Goal: Information Seeking & Learning: Understand process/instructions

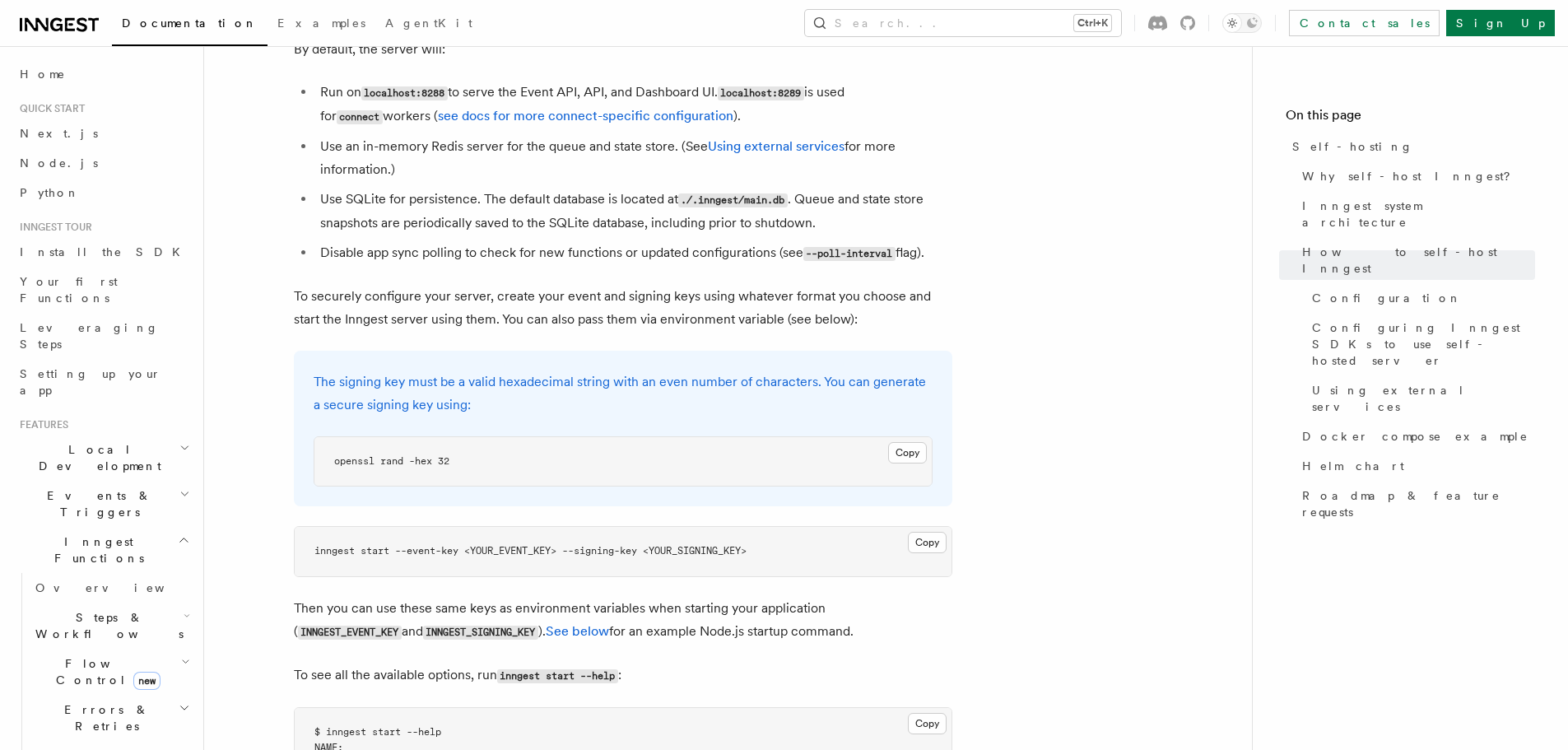
scroll to position [2221, 0]
drag, startPoint x: 440, startPoint y: 425, endPoint x: 328, endPoint y: 426, distance: 112.0
click at [328, 439] on pre "openssl rand -hex 32" at bounding box center [622, 464] width 617 height 49
copy span "openssl rand -hex 32"
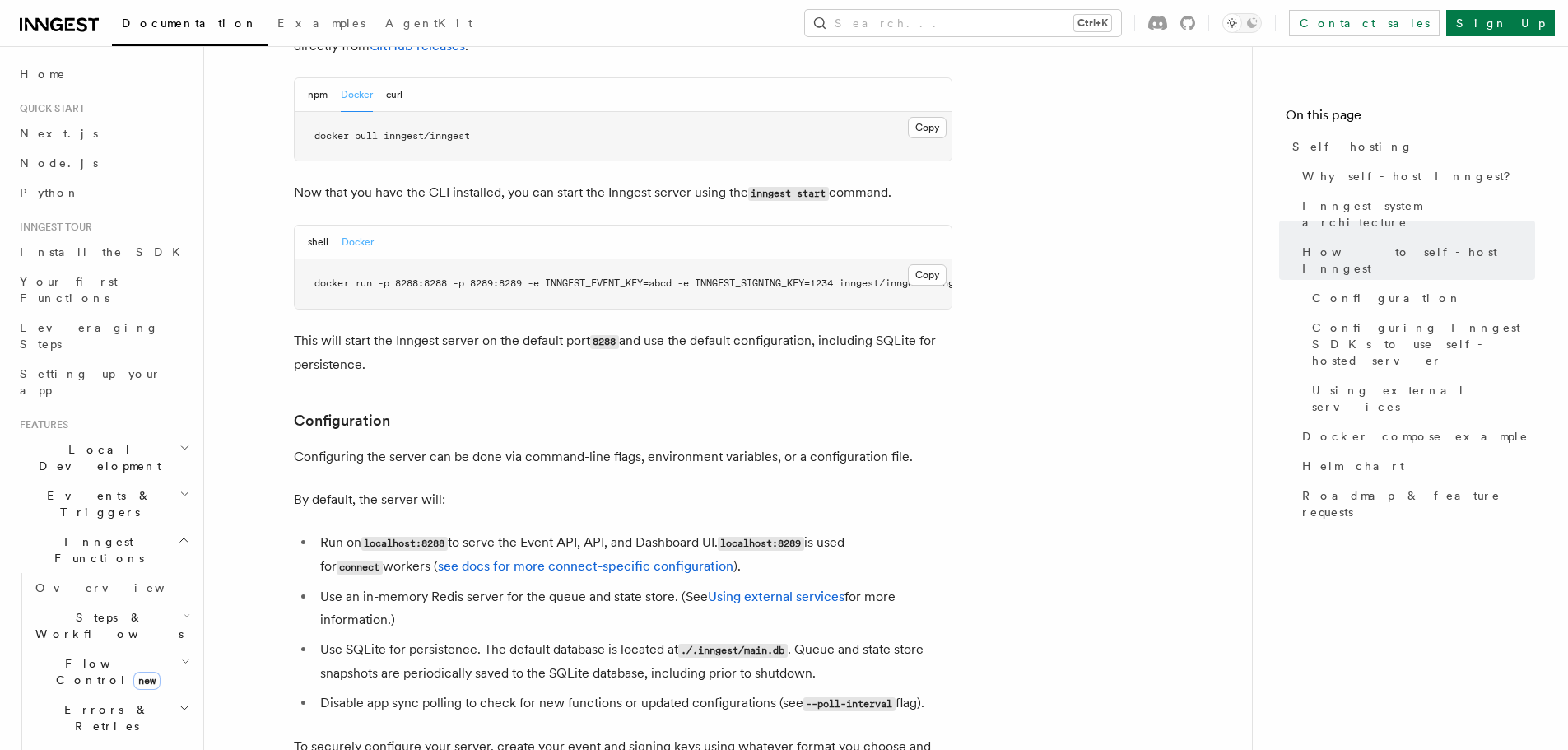
scroll to position [1645, 0]
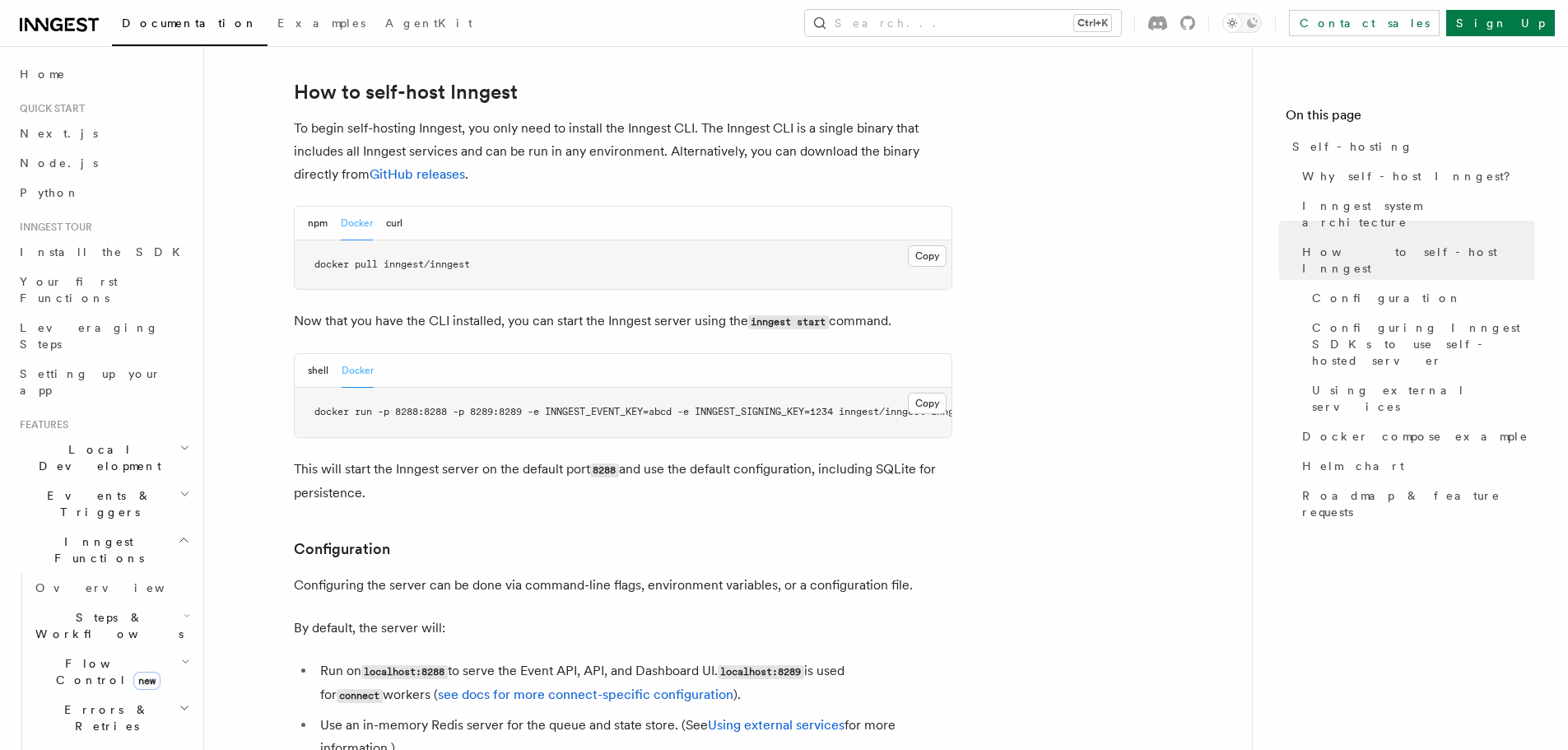
click at [604, 463] on code "8288" at bounding box center [604, 470] width 29 height 14
copy code "8288"
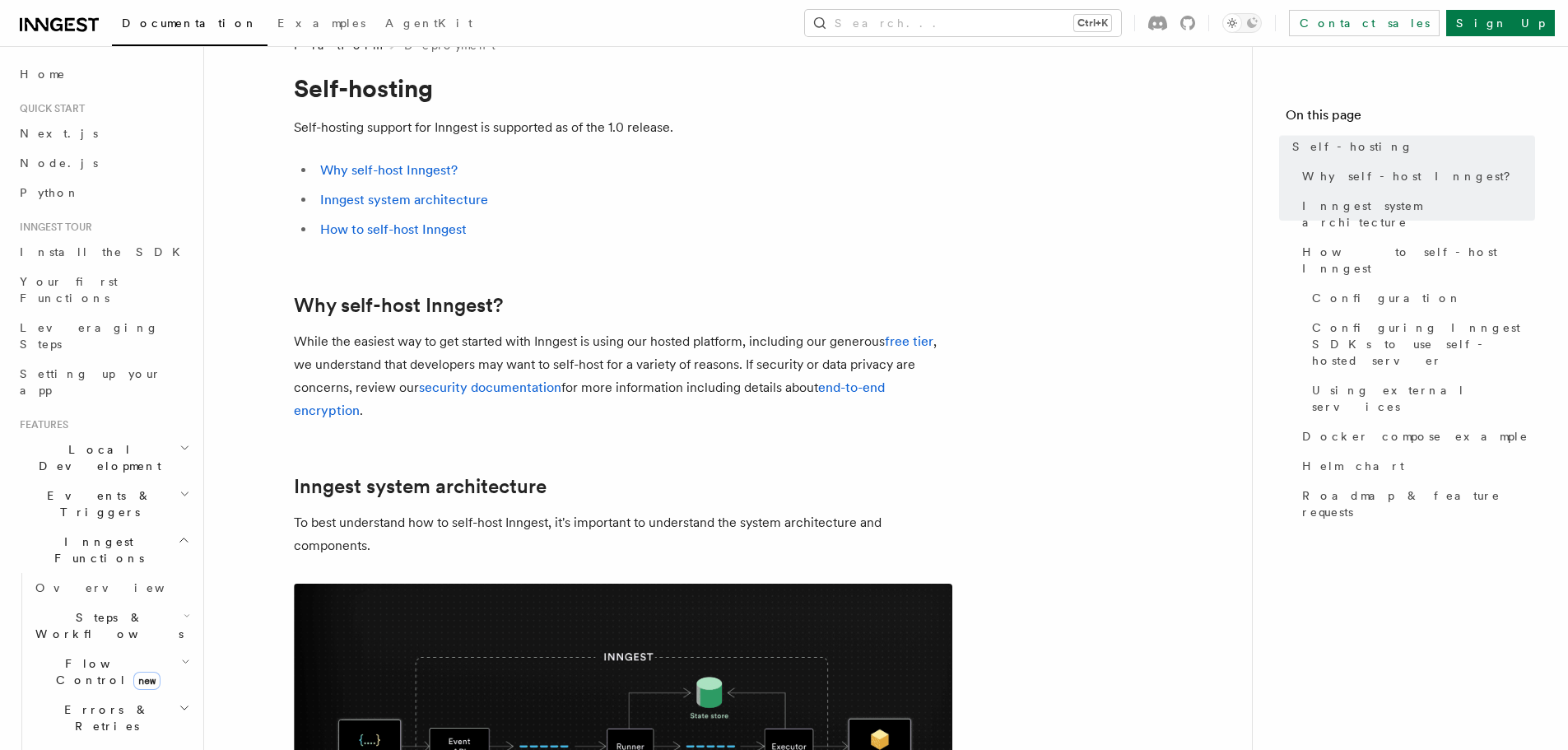
scroll to position [0, 0]
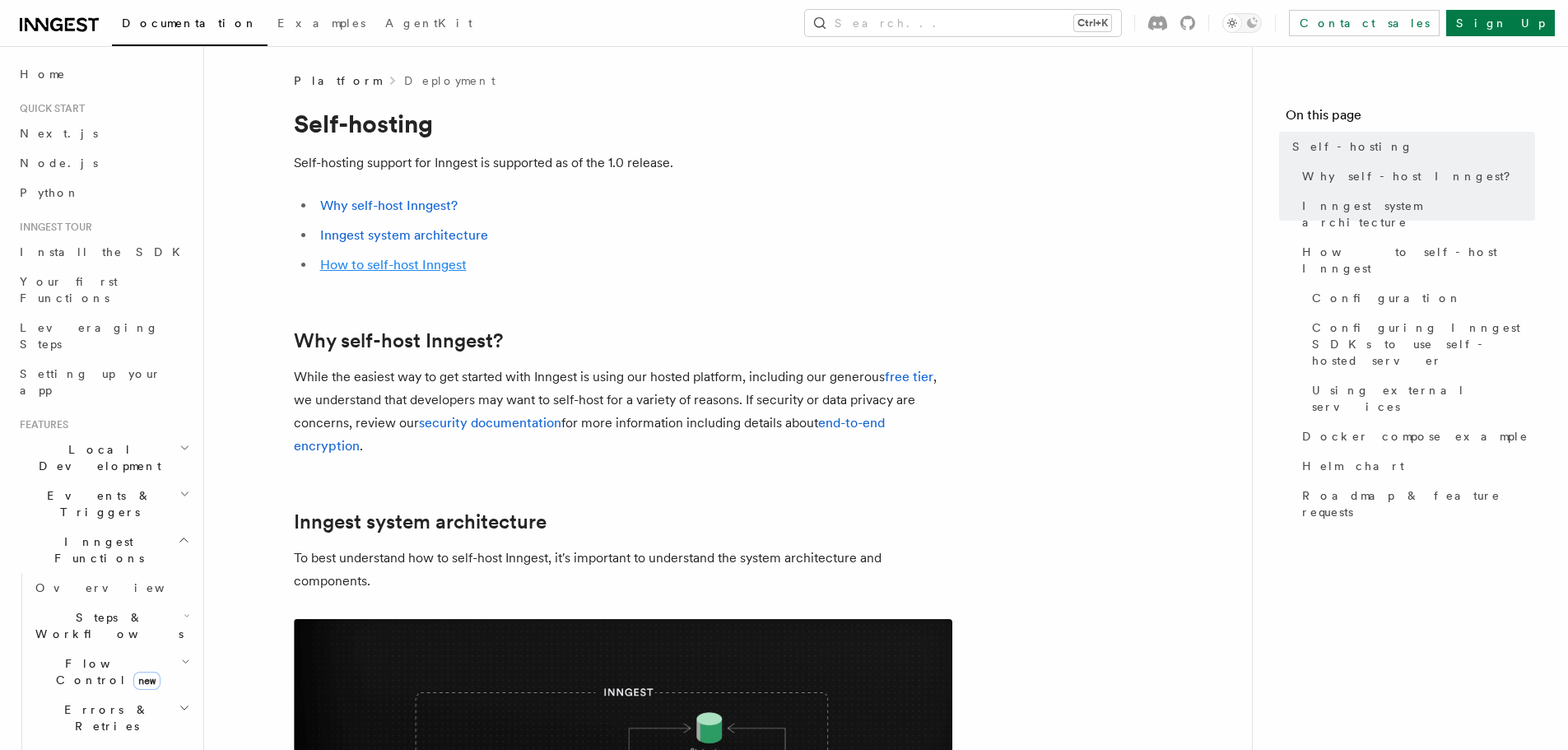
click at [445, 258] on link "How to self-host Inngest" at bounding box center [394, 265] width 146 height 16
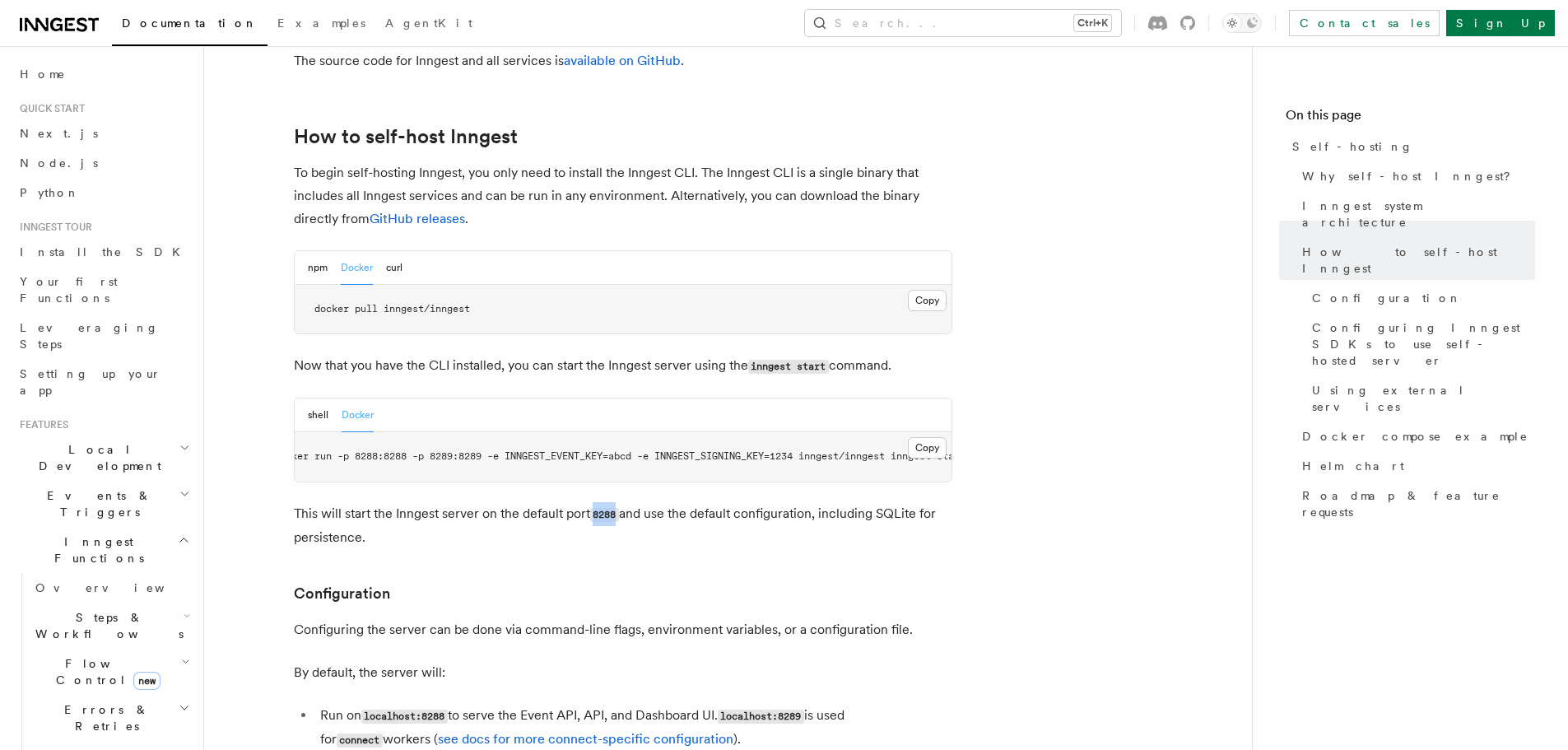
scroll to position [0, 94]
click at [928, 437] on button "Copy Copied" at bounding box center [927, 447] width 39 height 21
click at [322, 398] on button "shell" at bounding box center [318, 415] width 20 height 33
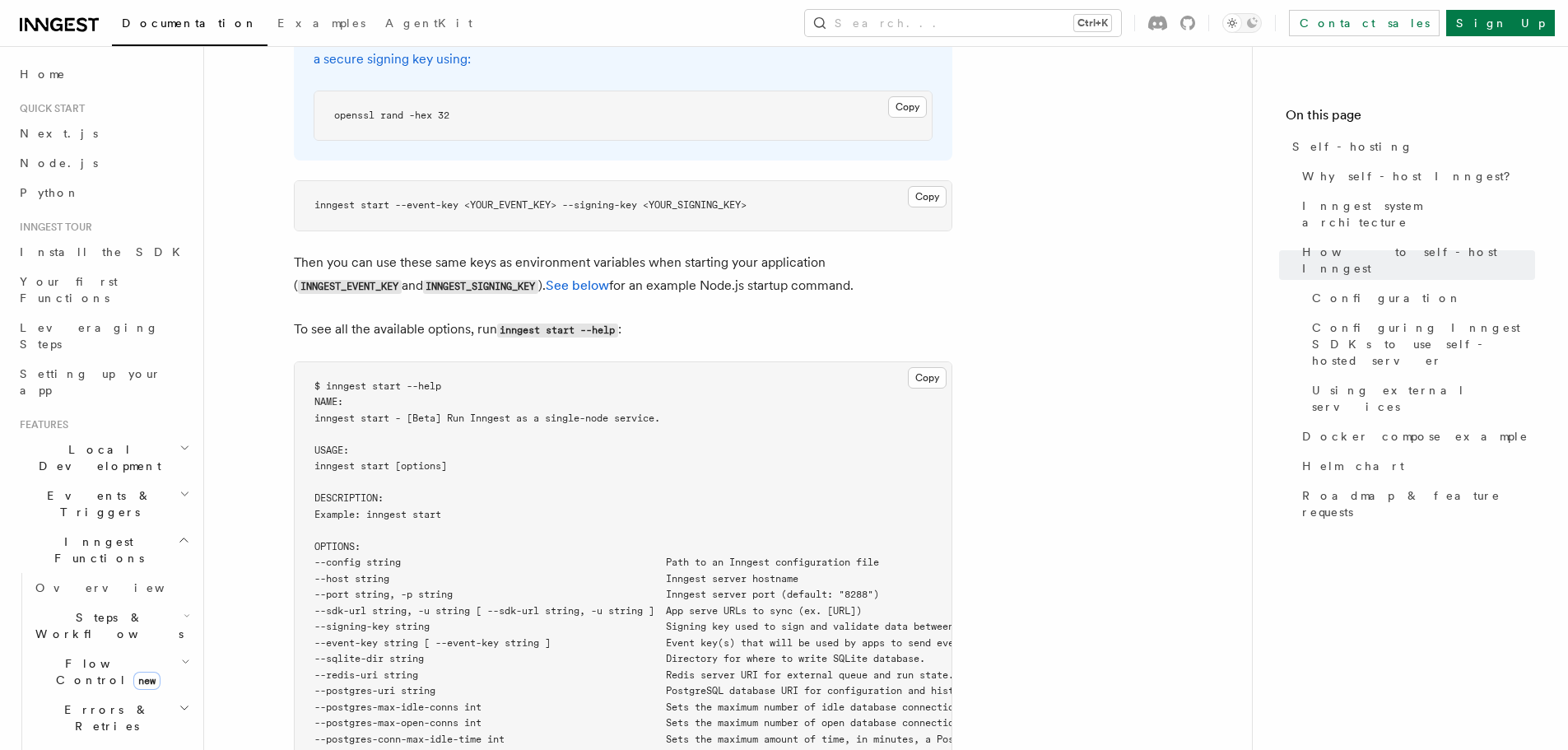
scroll to position [2588, 0]
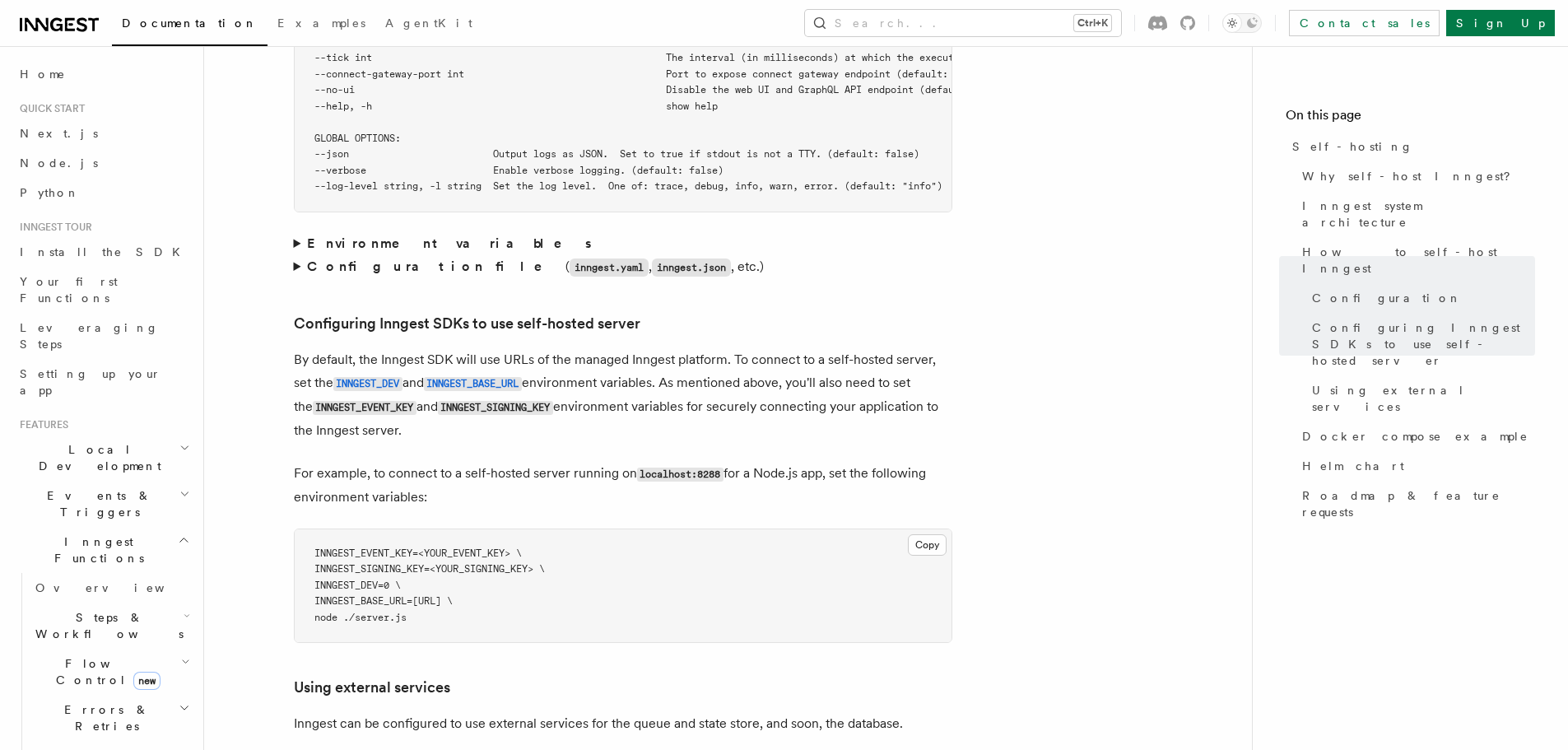
scroll to position [3316, 0]
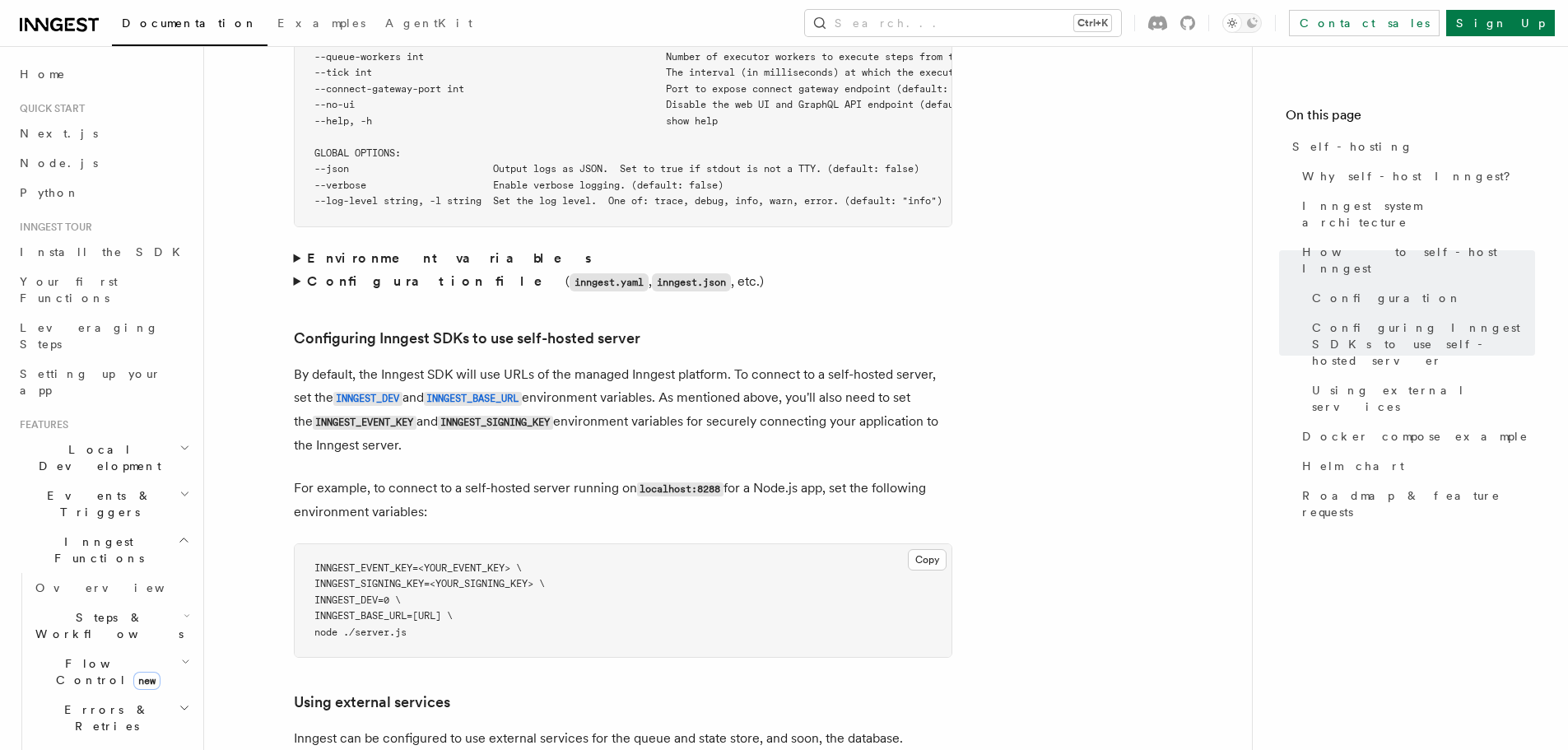
drag, startPoint x: 358, startPoint y: 246, endPoint x: 342, endPoint y: 244, distance: 16.1
click at [358, 273] on strong "Configuration file" at bounding box center [437, 281] width 259 height 16
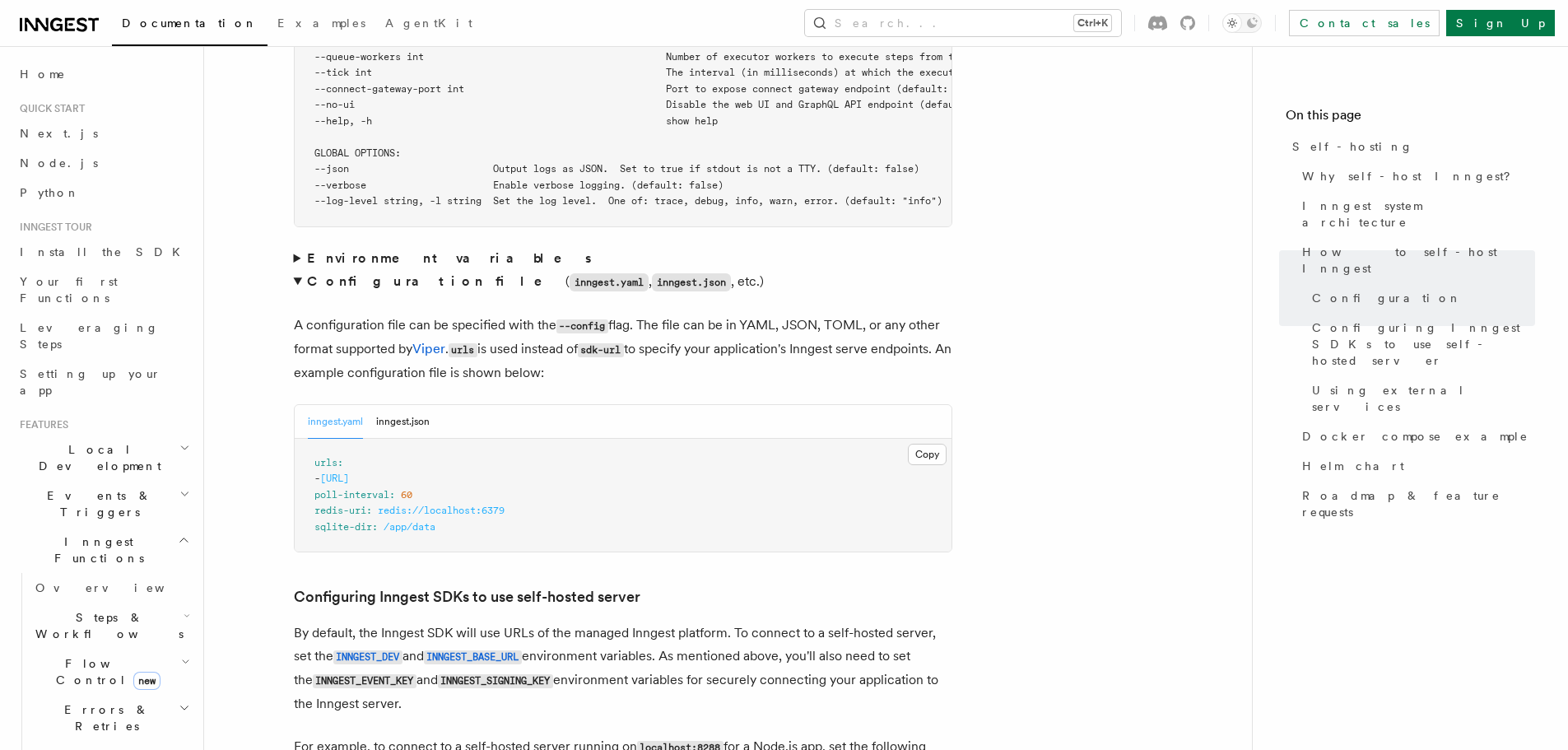
click at [358, 250] on strong "Environment variables" at bounding box center [451, 258] width 287 height 16
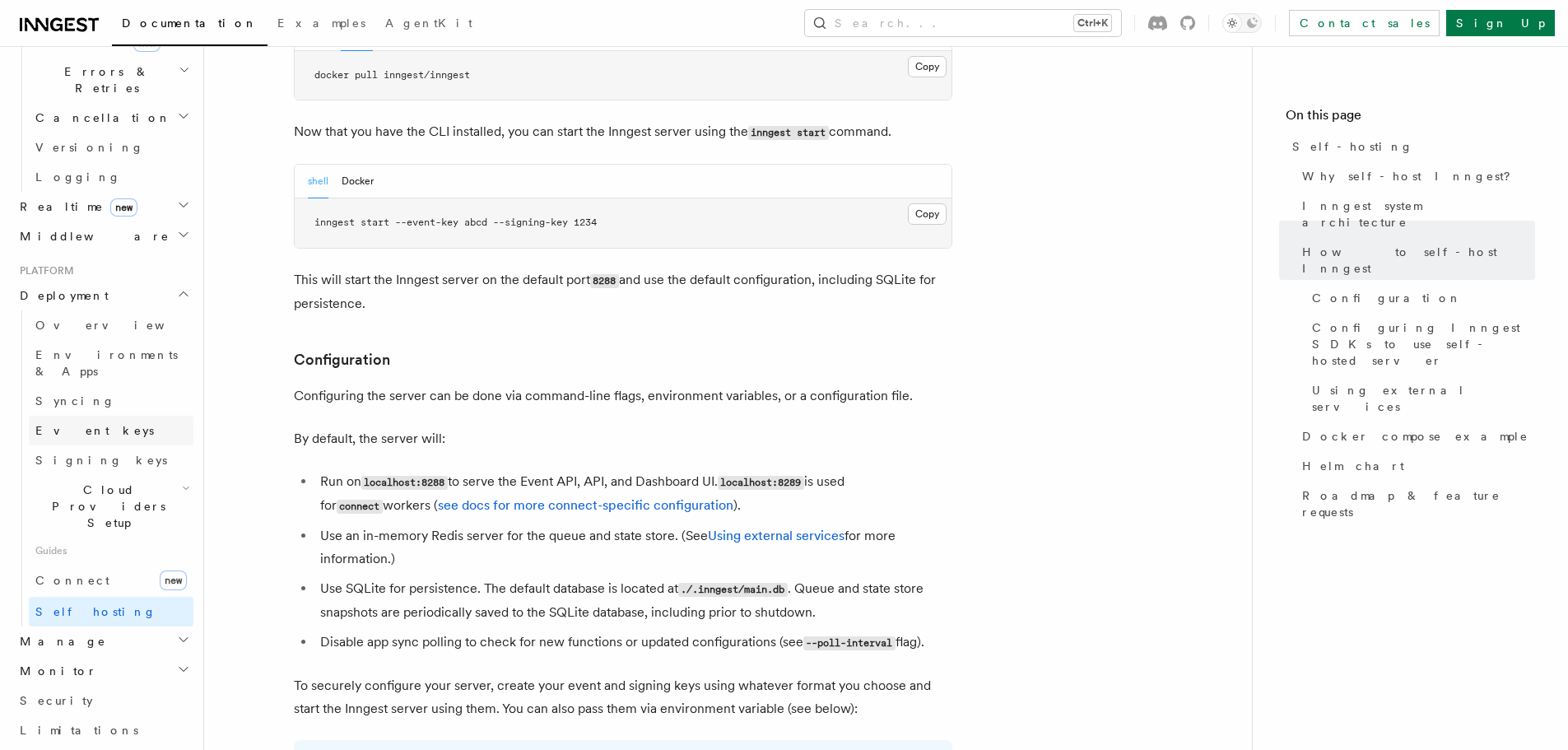
scroll to position [658, 0]
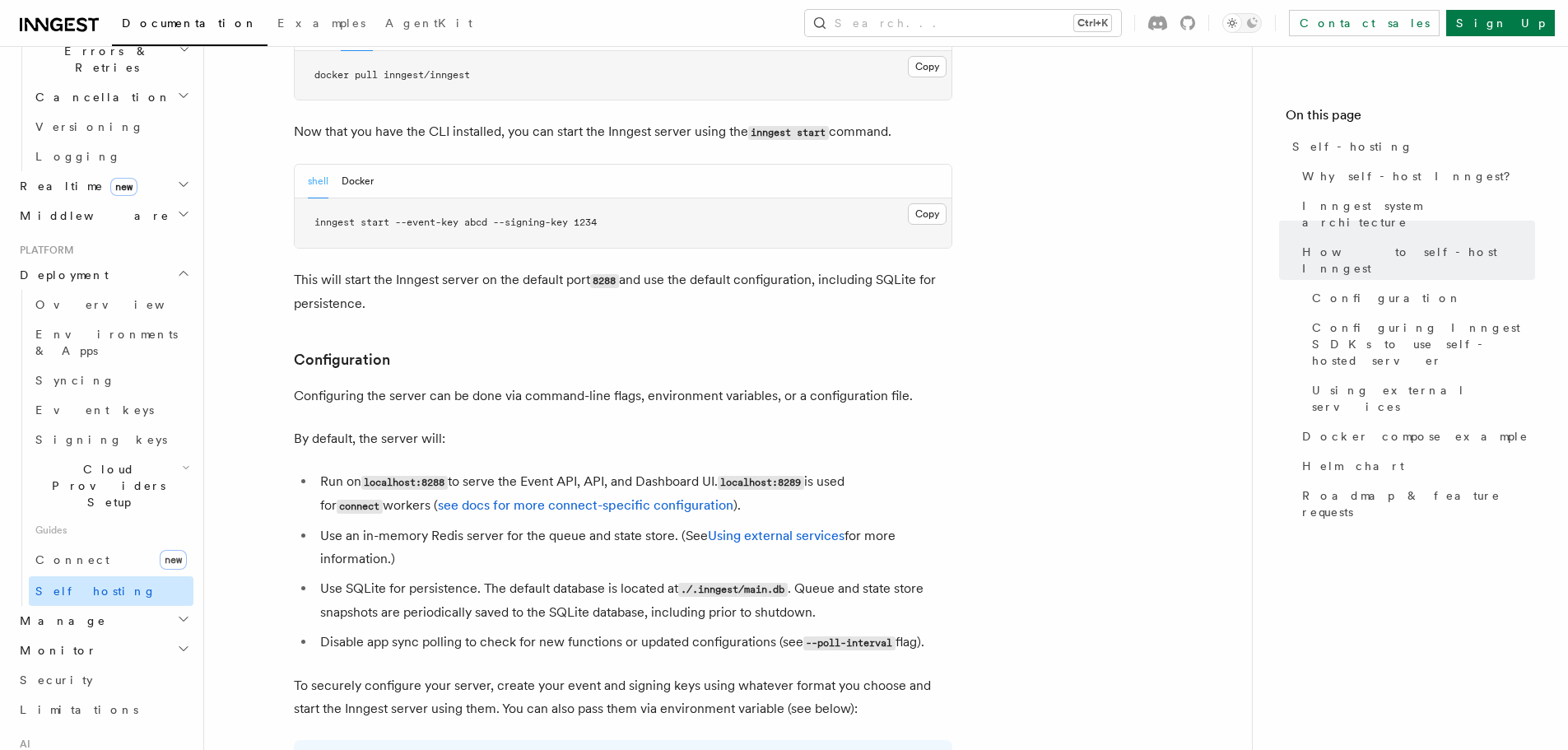
click at [97, 576] on link "Self hosting" at bounding box center [111, 591] width 165 height 30
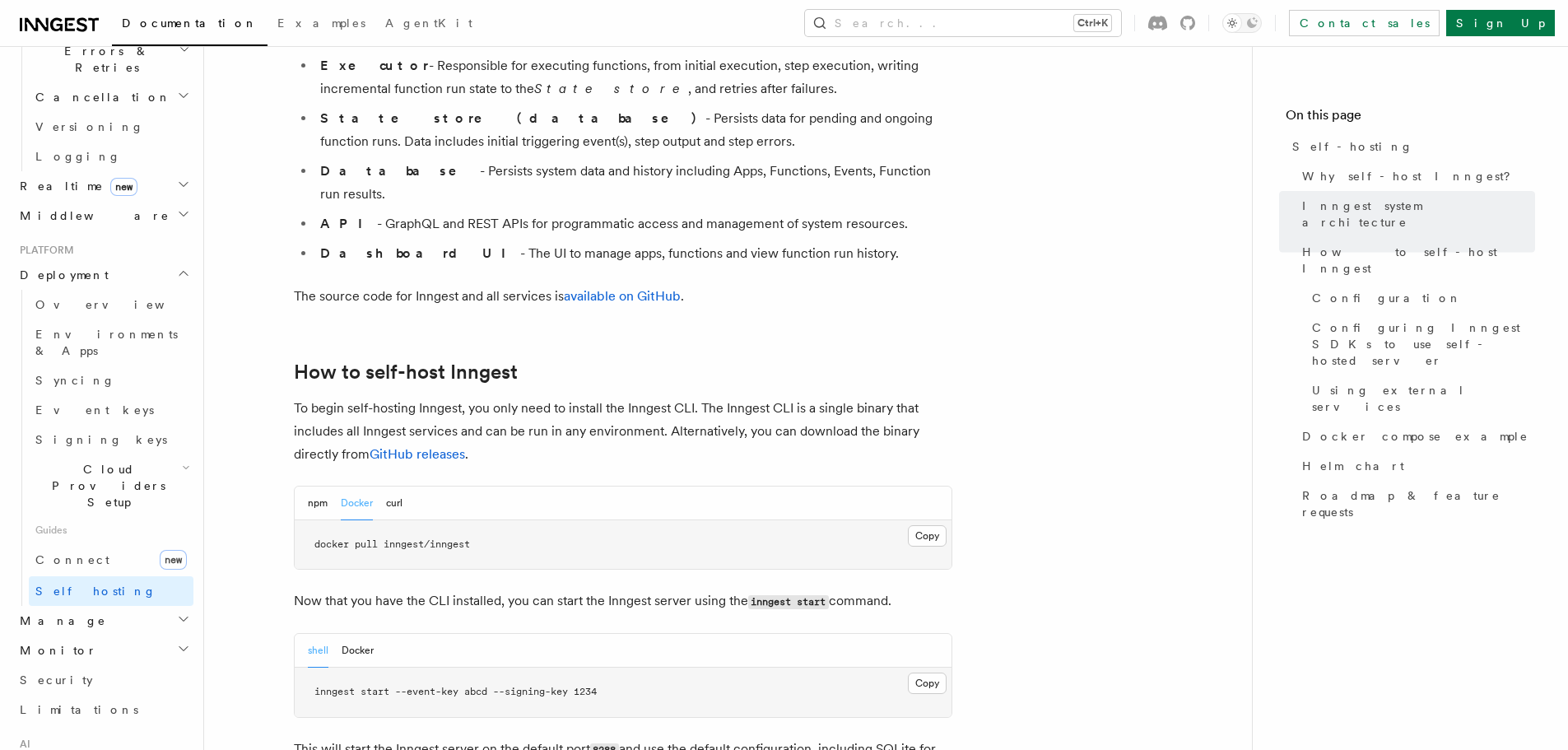
scroll to position [1563, 0]
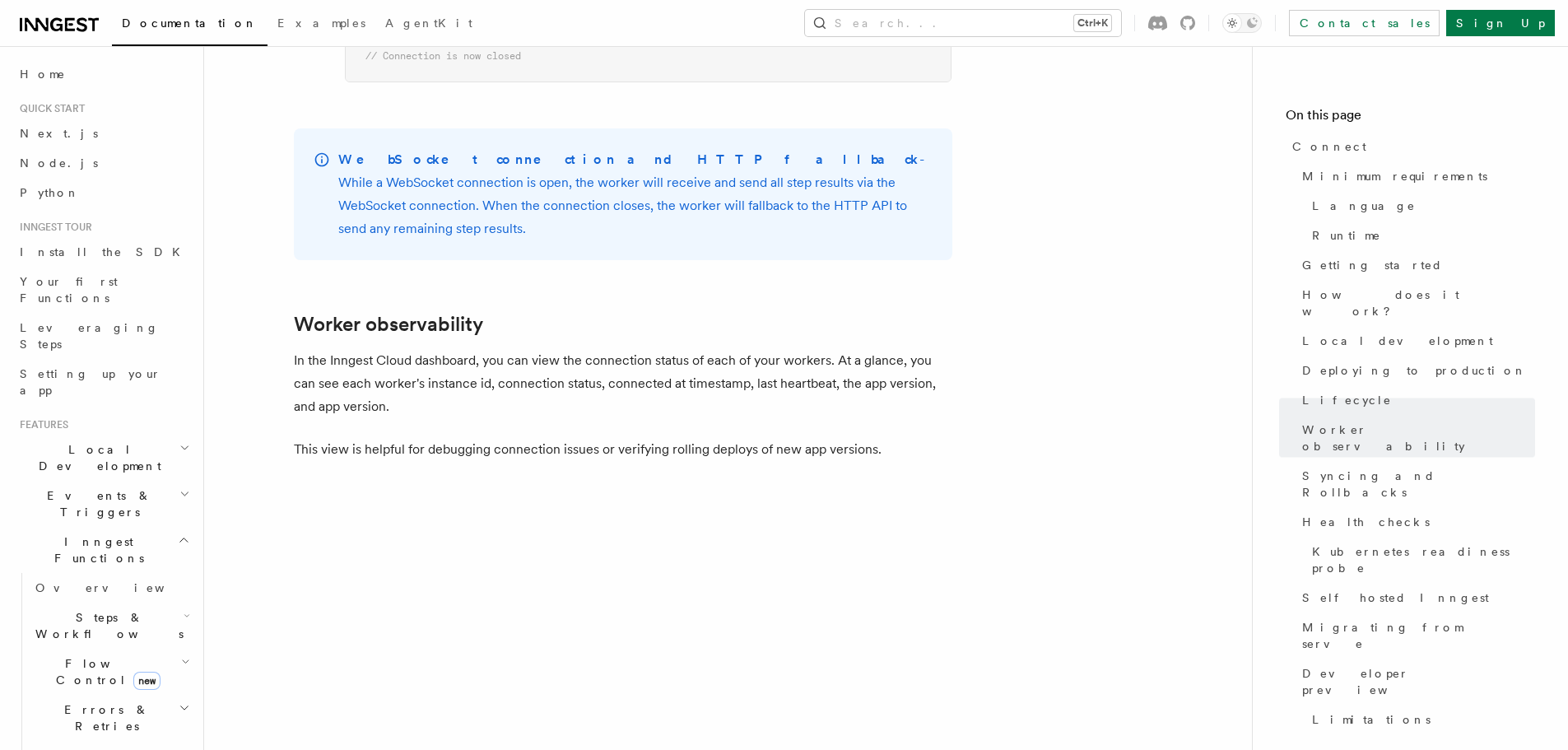
scroll to position [5438, 0]
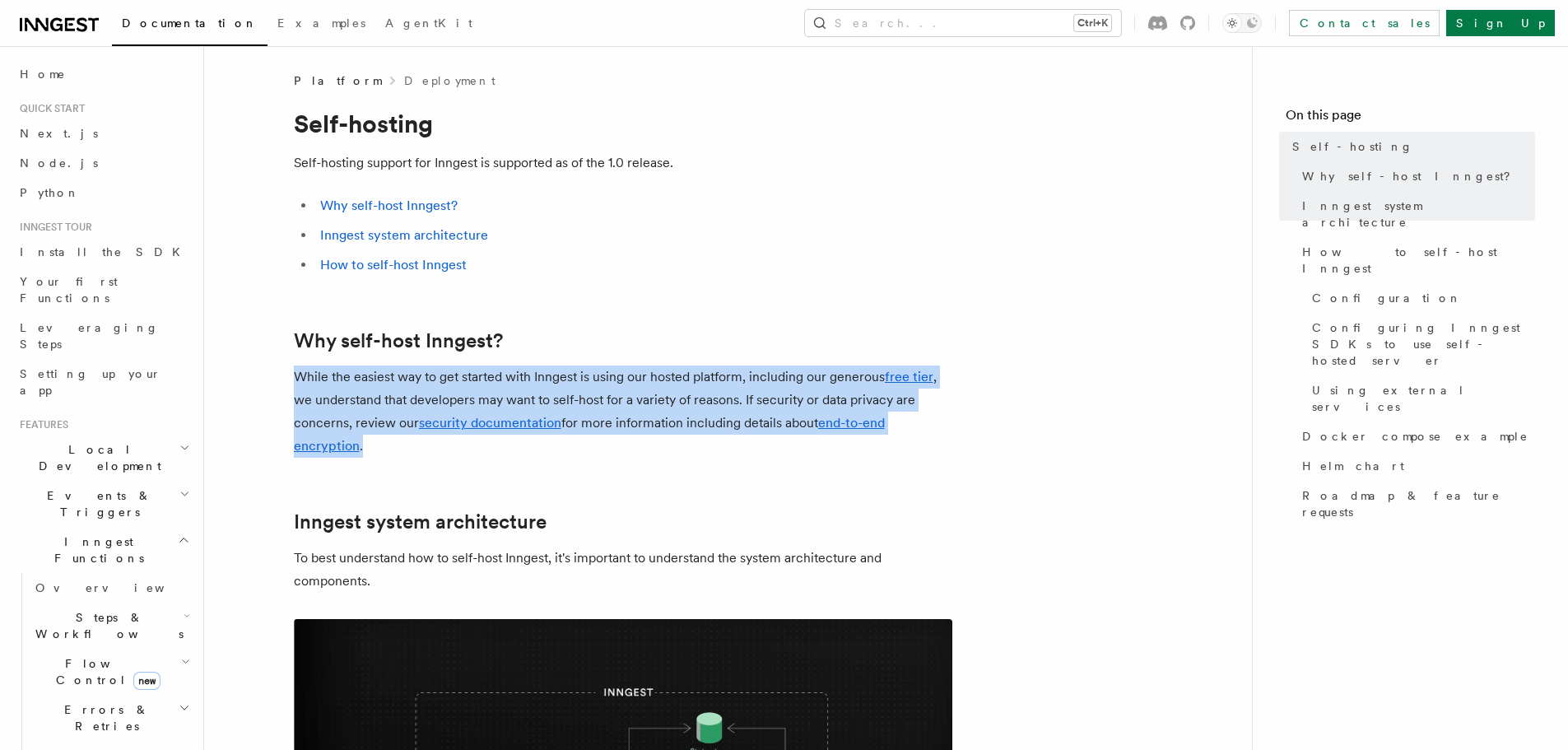
drag, startPoint x: 396, startPoint y: 437, endPoint x: 279, endPoint y: 376, distance: 131.9
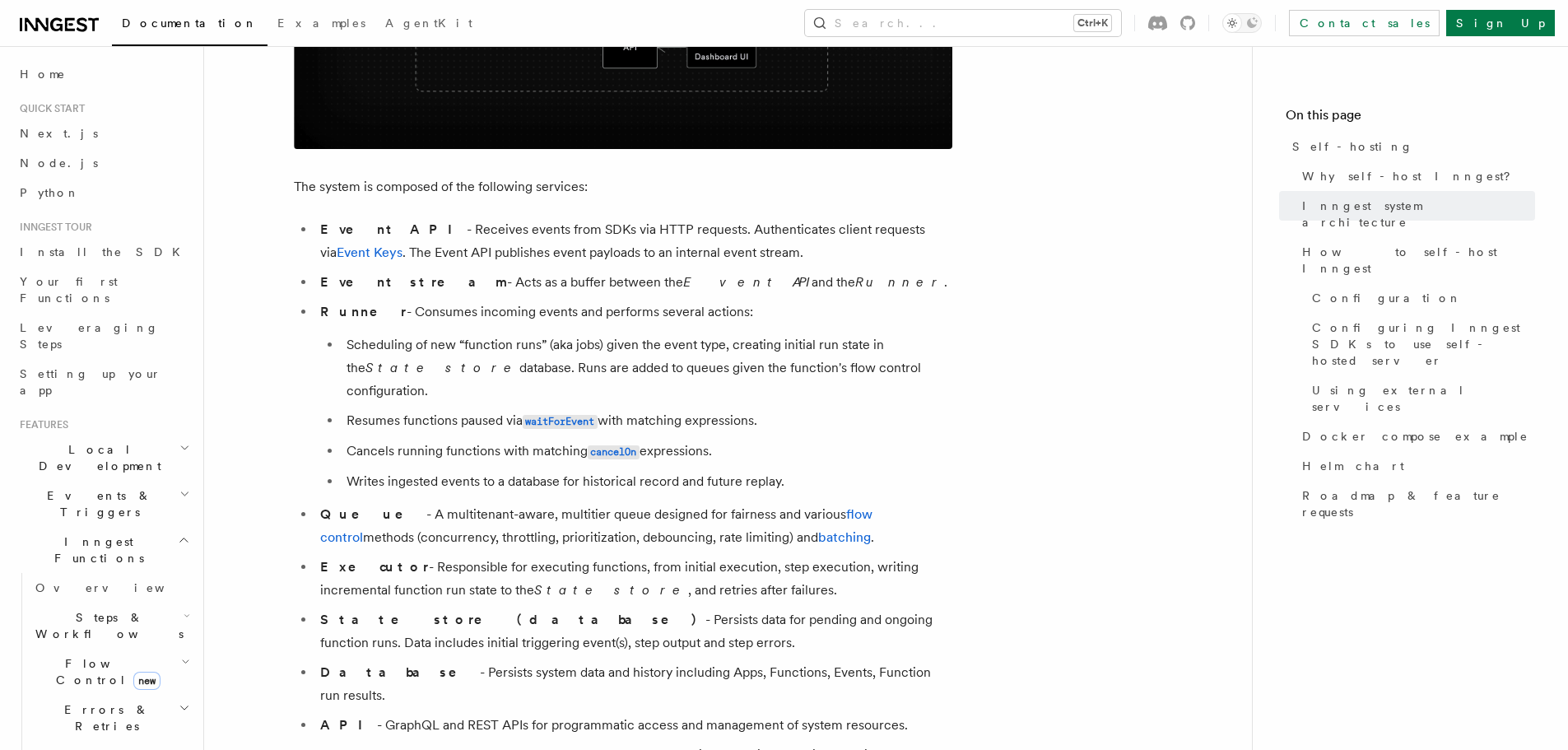
scroll to position [1070, 0]
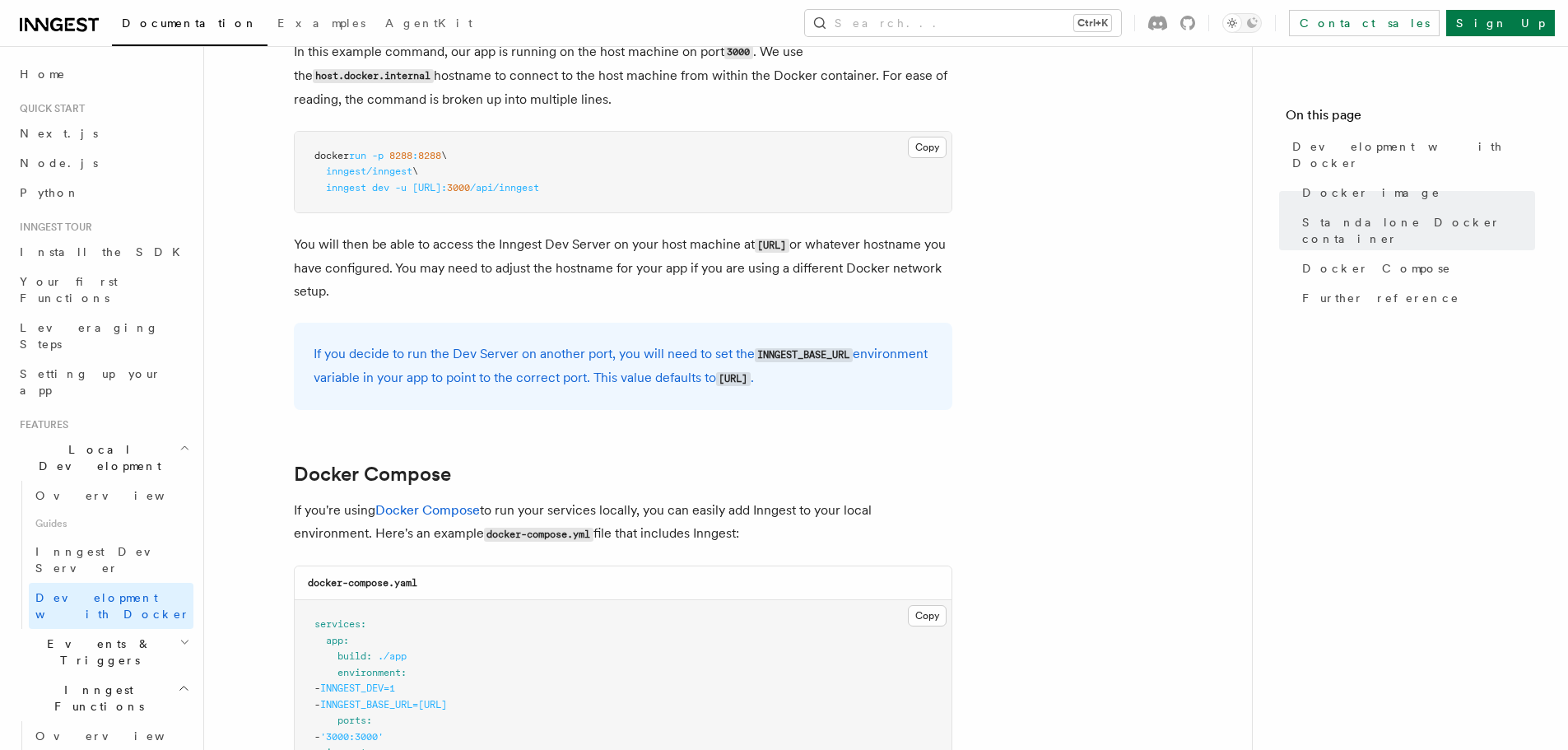
scroll to position [349, 0]
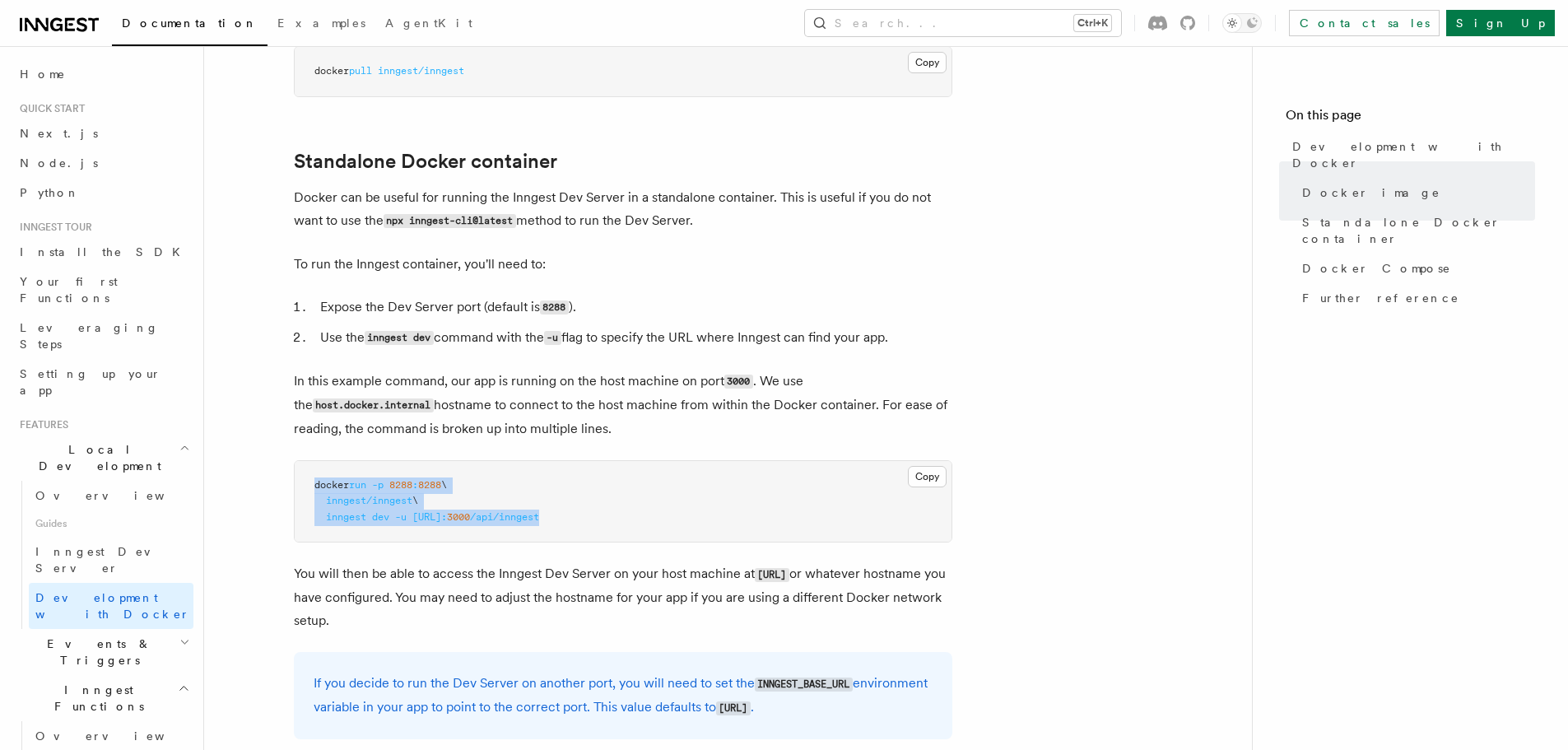
drag, startPoint x: 689, startPoint y: 520, endPoint x: 312, endPoint y: 484, distance: 378.7
click at [312, 485] on pre "docker run -p 8288 : 8288 \ inngest/inngest \ inngest dev -u http://host.docker…" at bounding box center [623, 502] width 657 height 82
copy code "docker run -p 8288 : 8288 \ inngest/inngest \ inngest dev -u http://host.docker…"
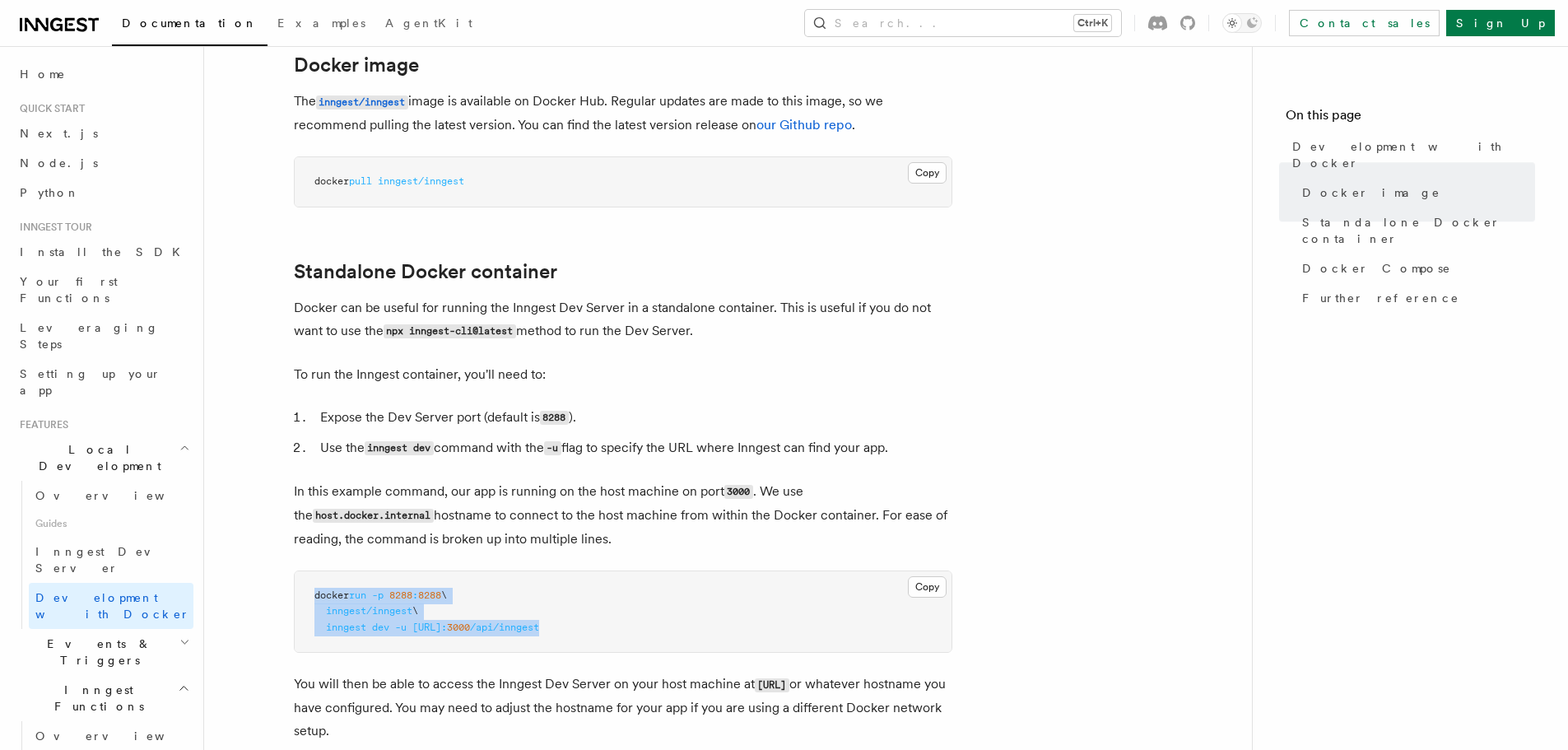
scroll to position [0, 0]
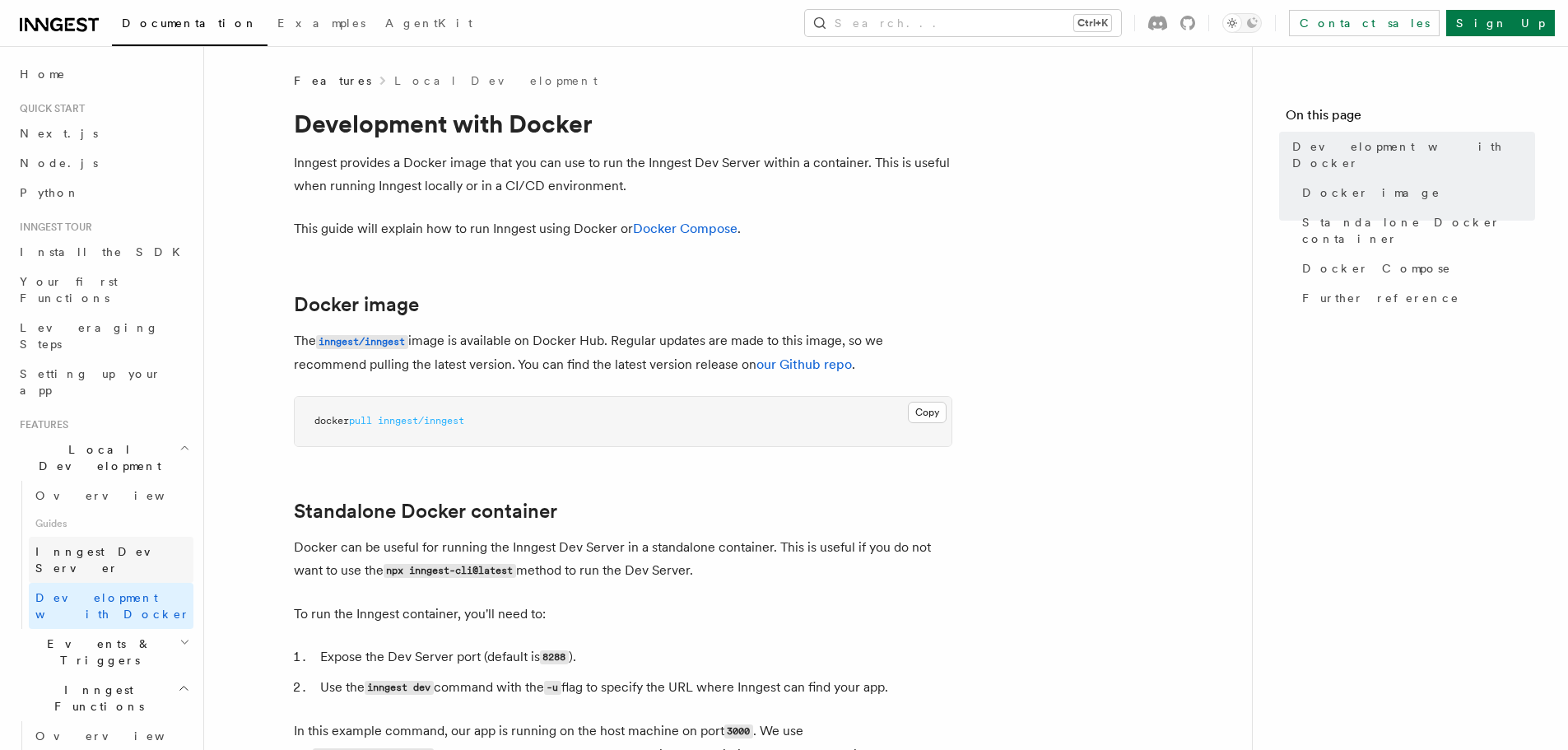
click at [84, 537] on link "Inngest Dev Server" at bounding box center [111, 560] width 165 height 46
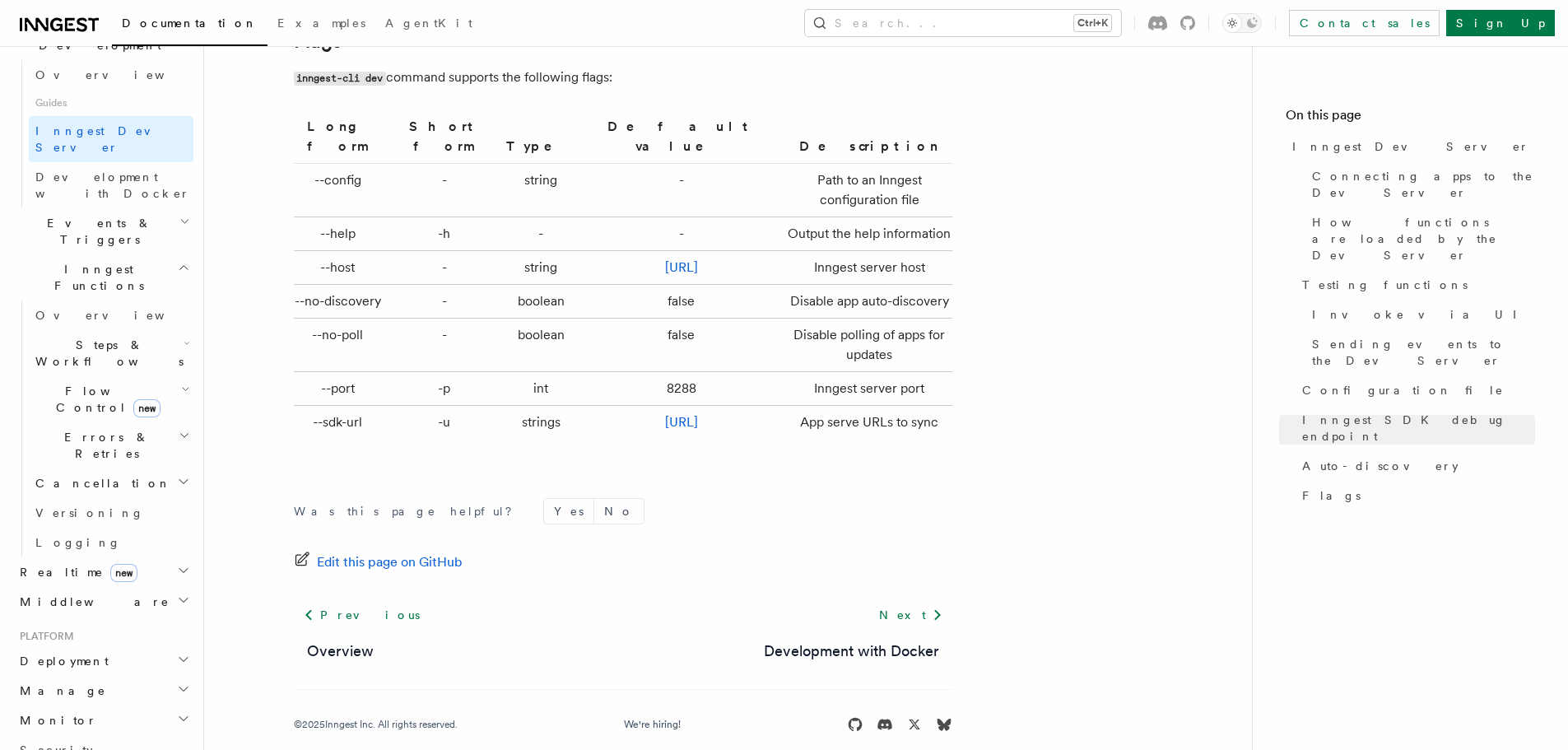
scroll to position [576, 0]
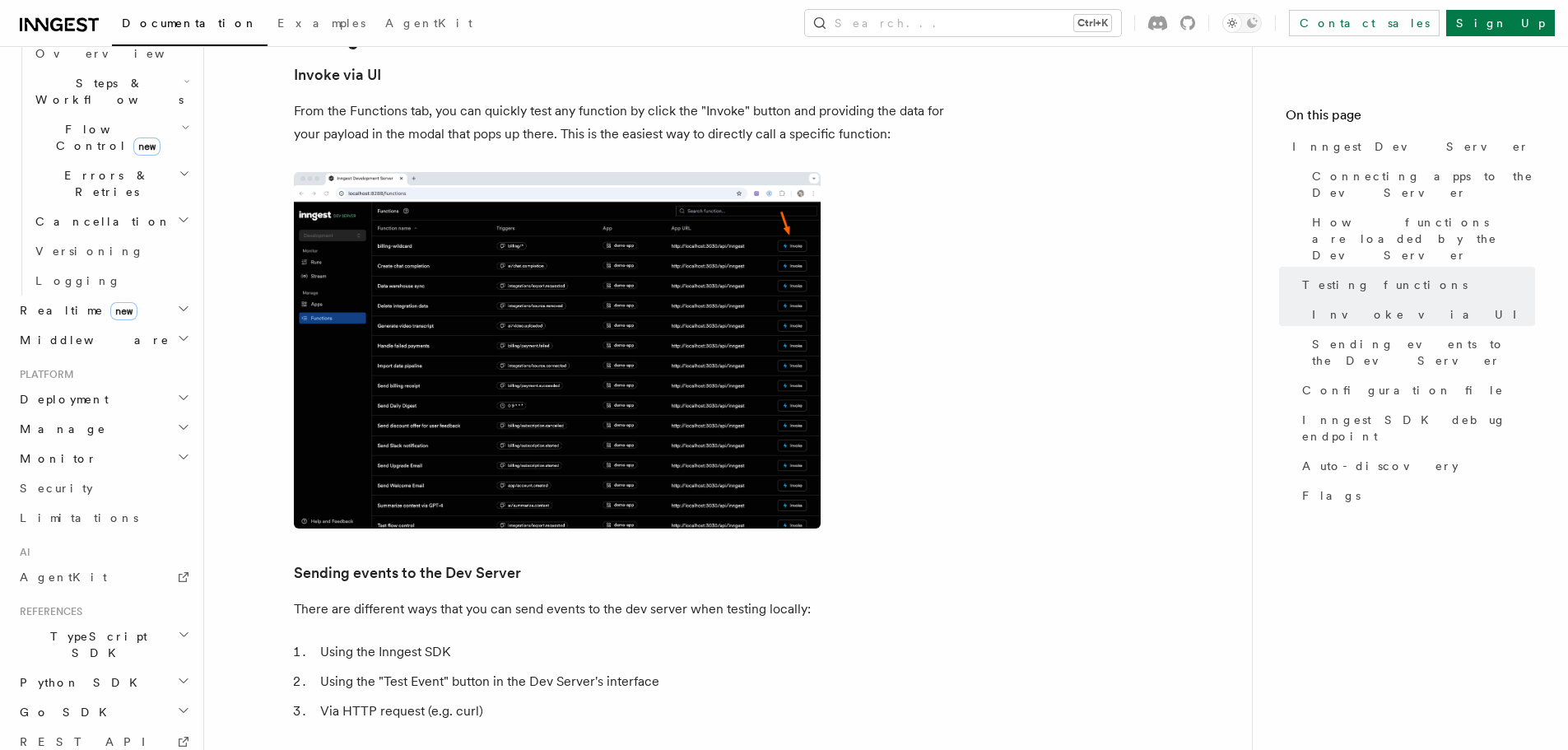
scroll to position [2357, 0]
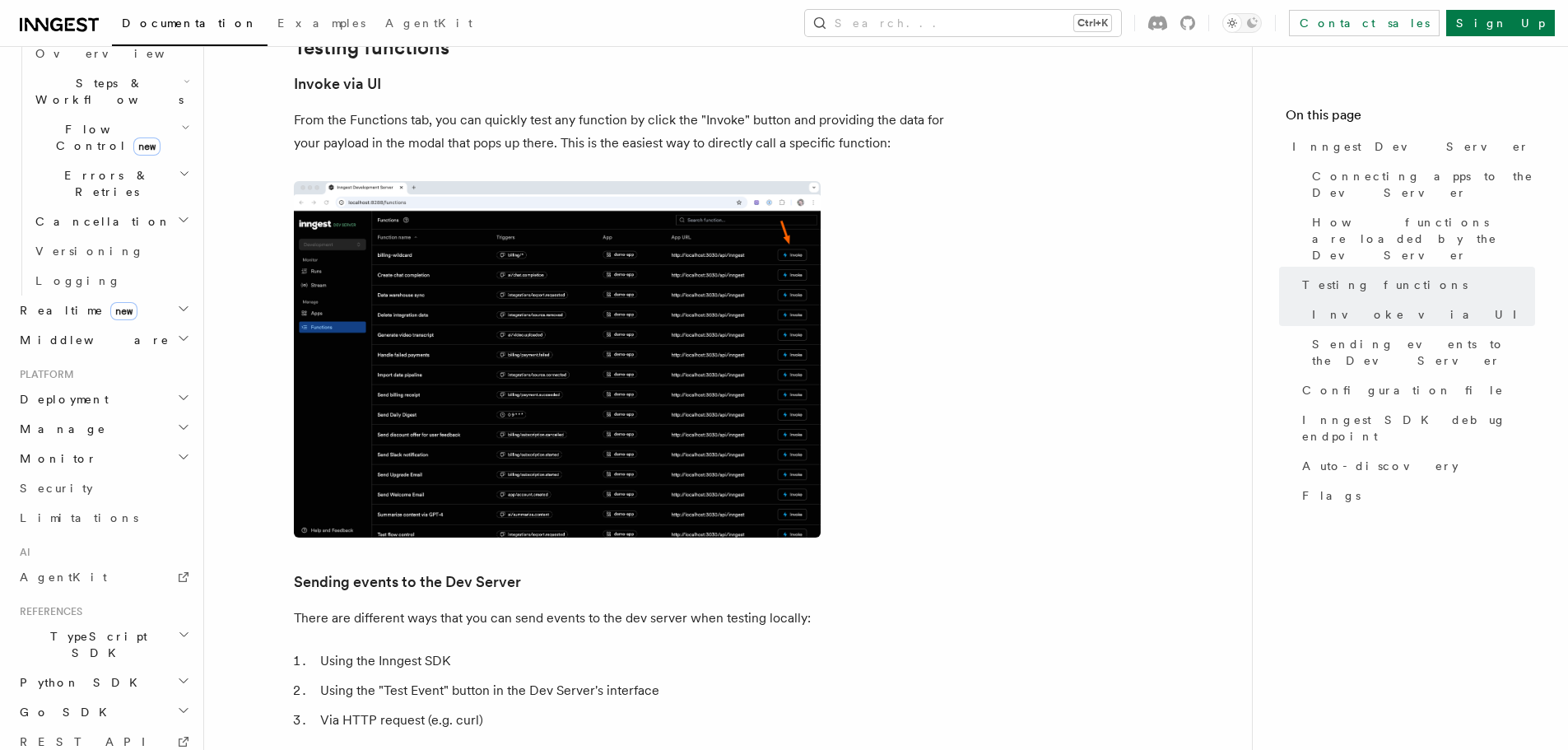
click at [426, 251] on img at bounding box center [557, 359] width 526 height 357
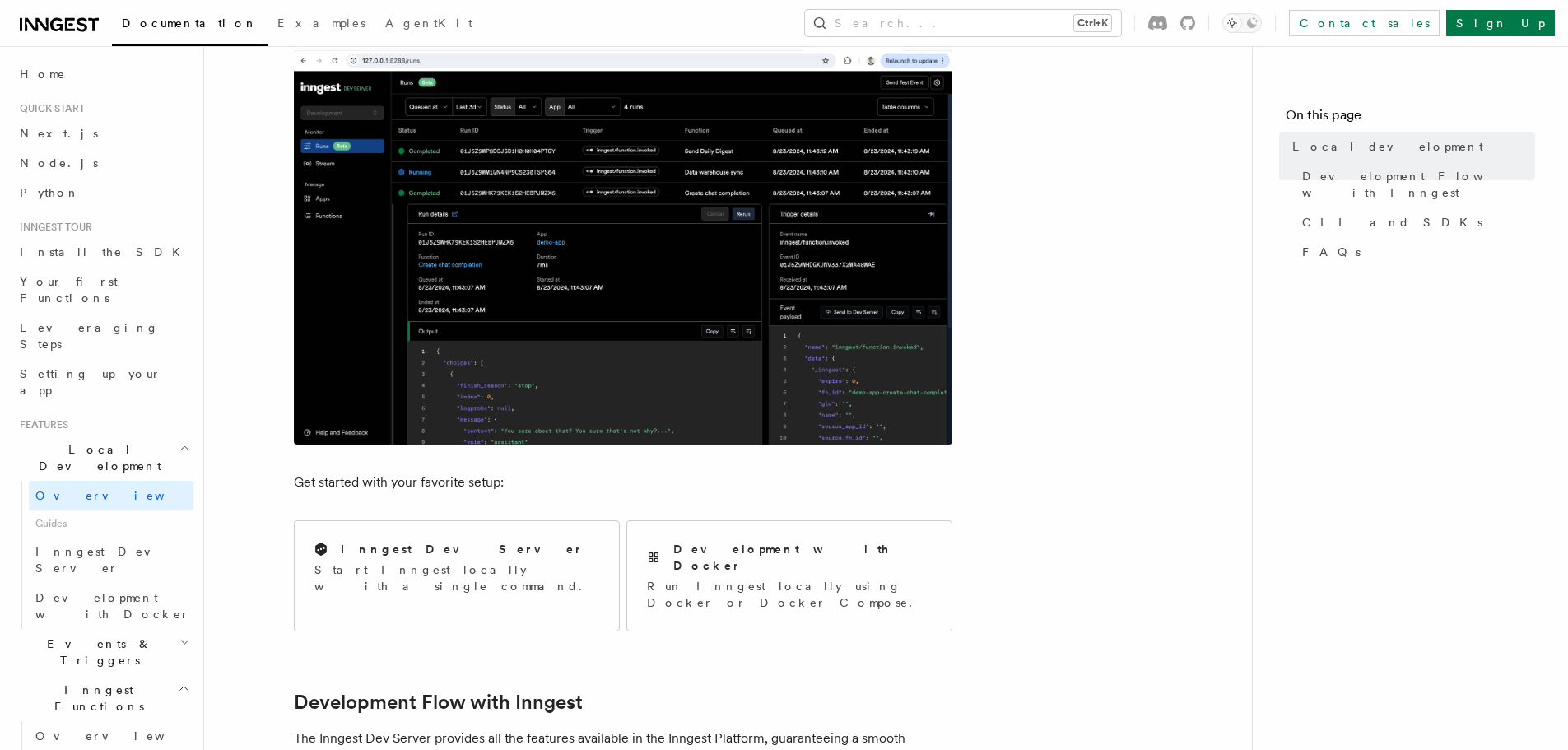
scroll to position [246, 0]
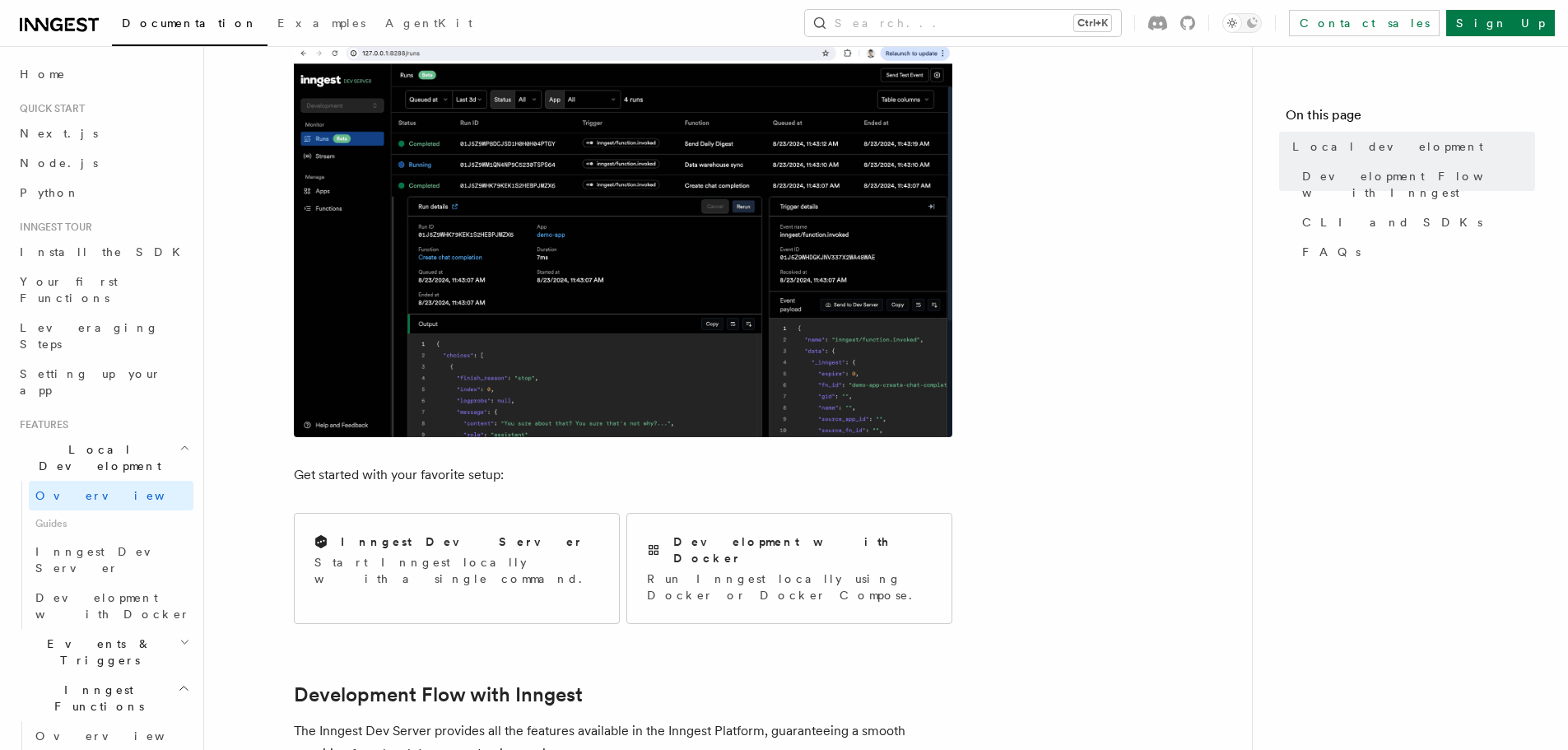
click at [563, 295] on img at bounding box center [623, 240] width 659 height 394
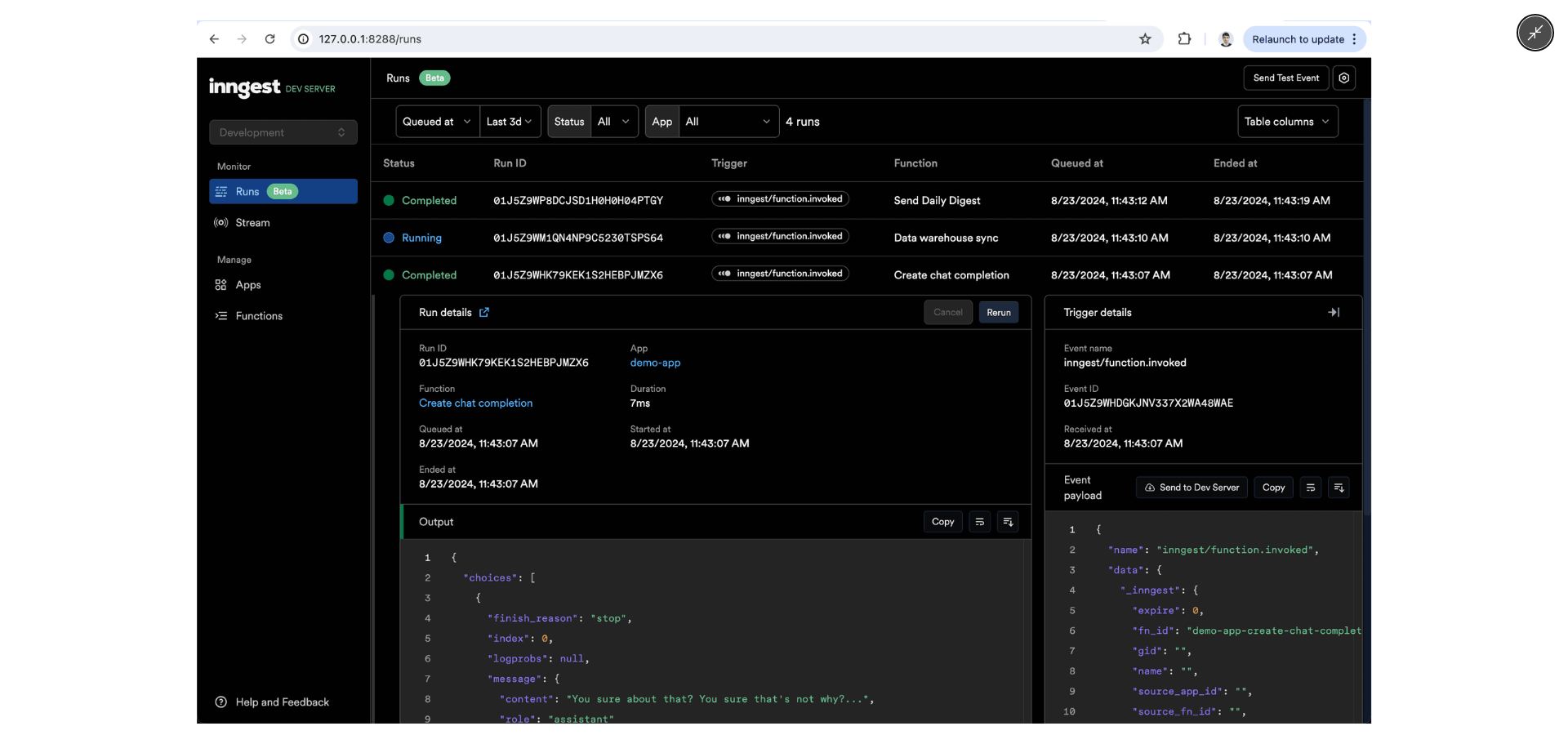
click at [660, 330] on img at bounding box center [784, 371] width 1175 height 703
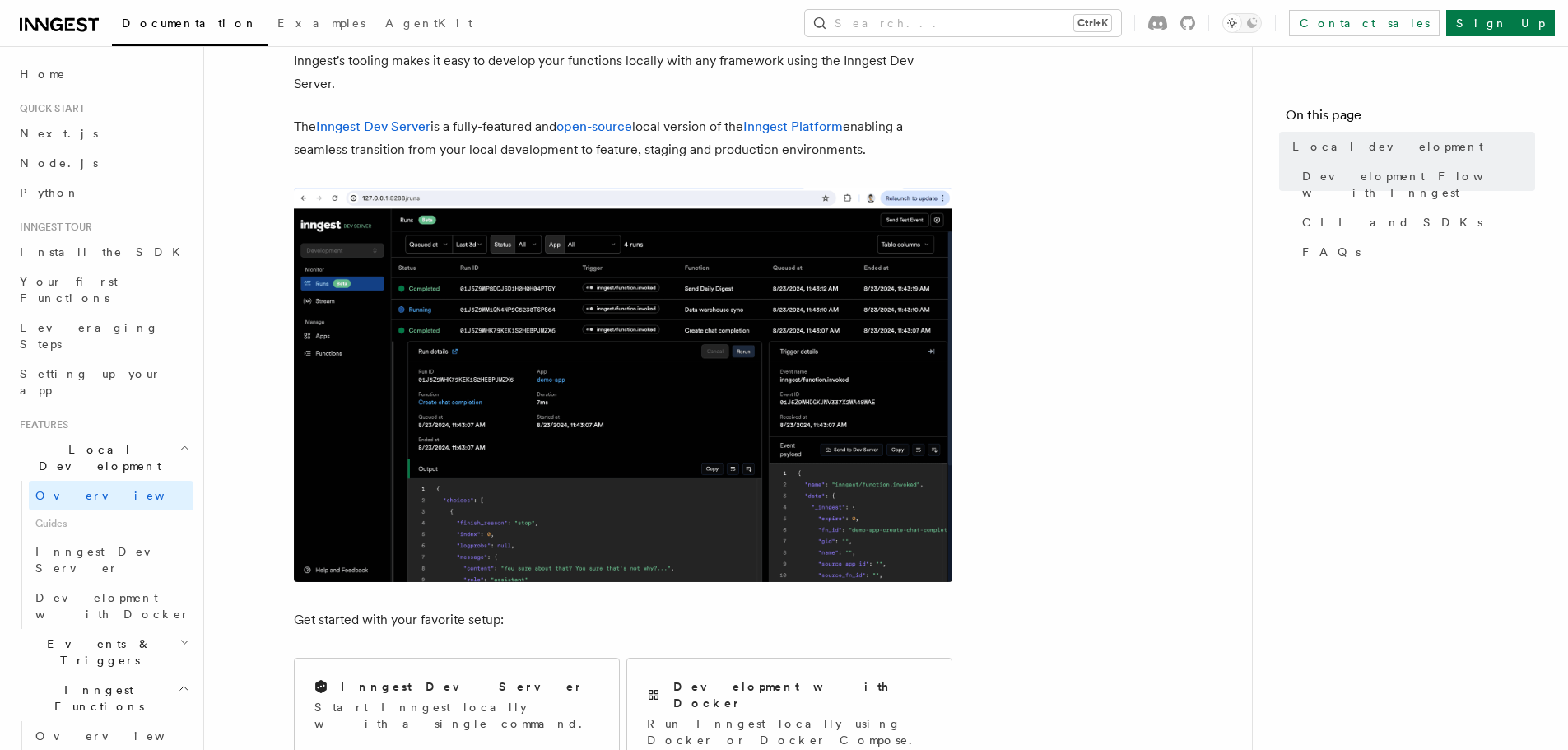
scroll to position [82, 0]
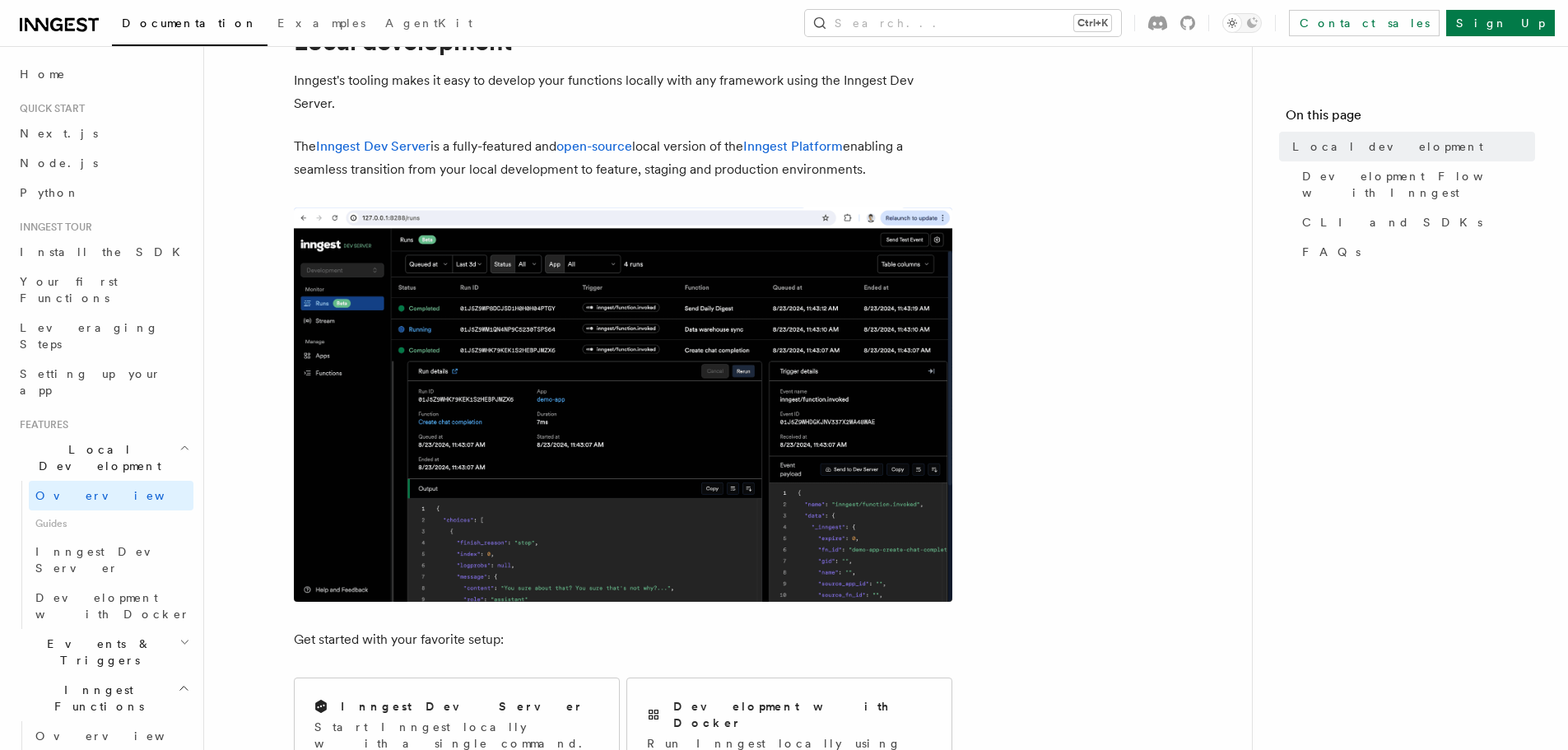
click at [432, 274] on img at bounding box center [623, 405] width 659 height 394
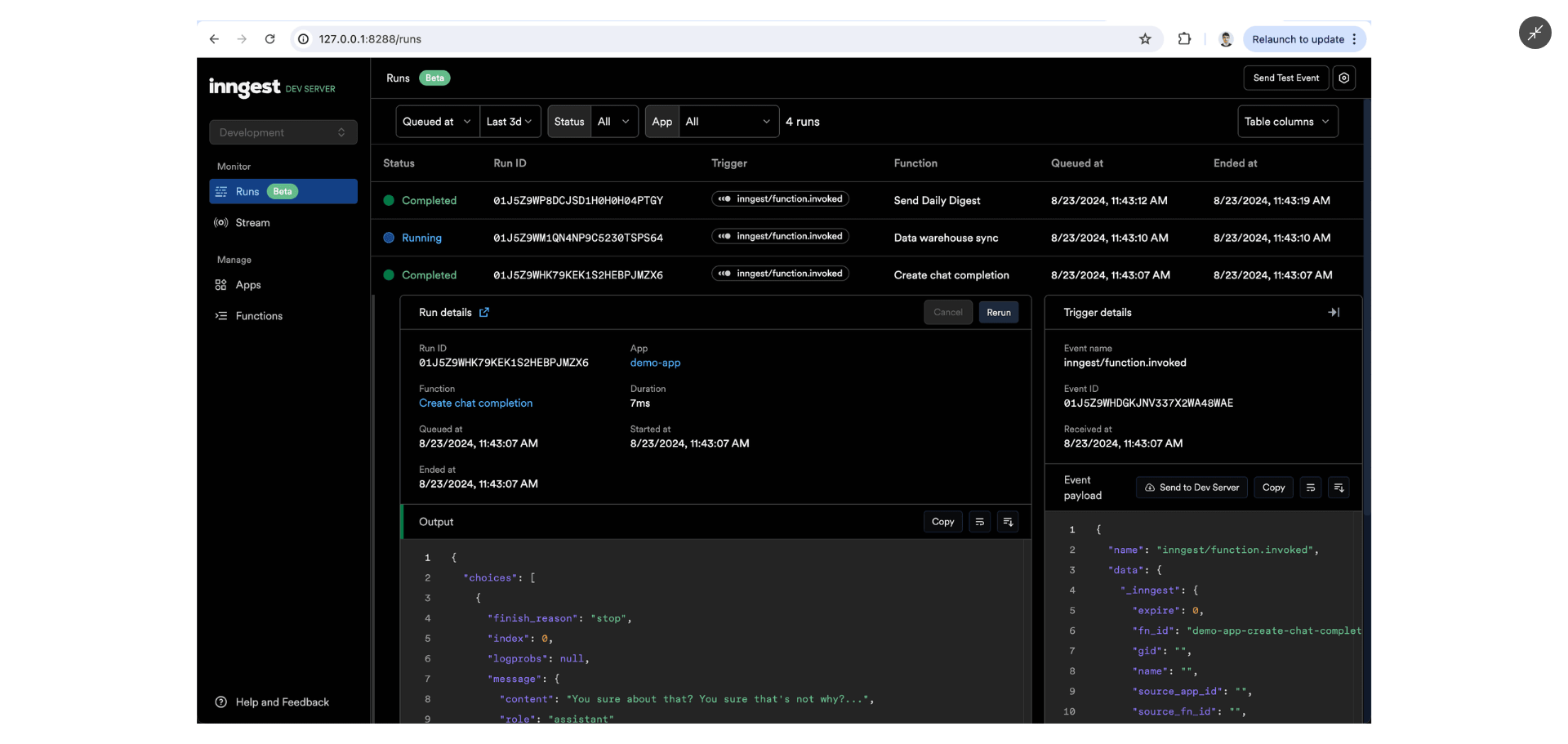
click at [429, 244] on img at bounding box center [784, 371] width 1175 height 703
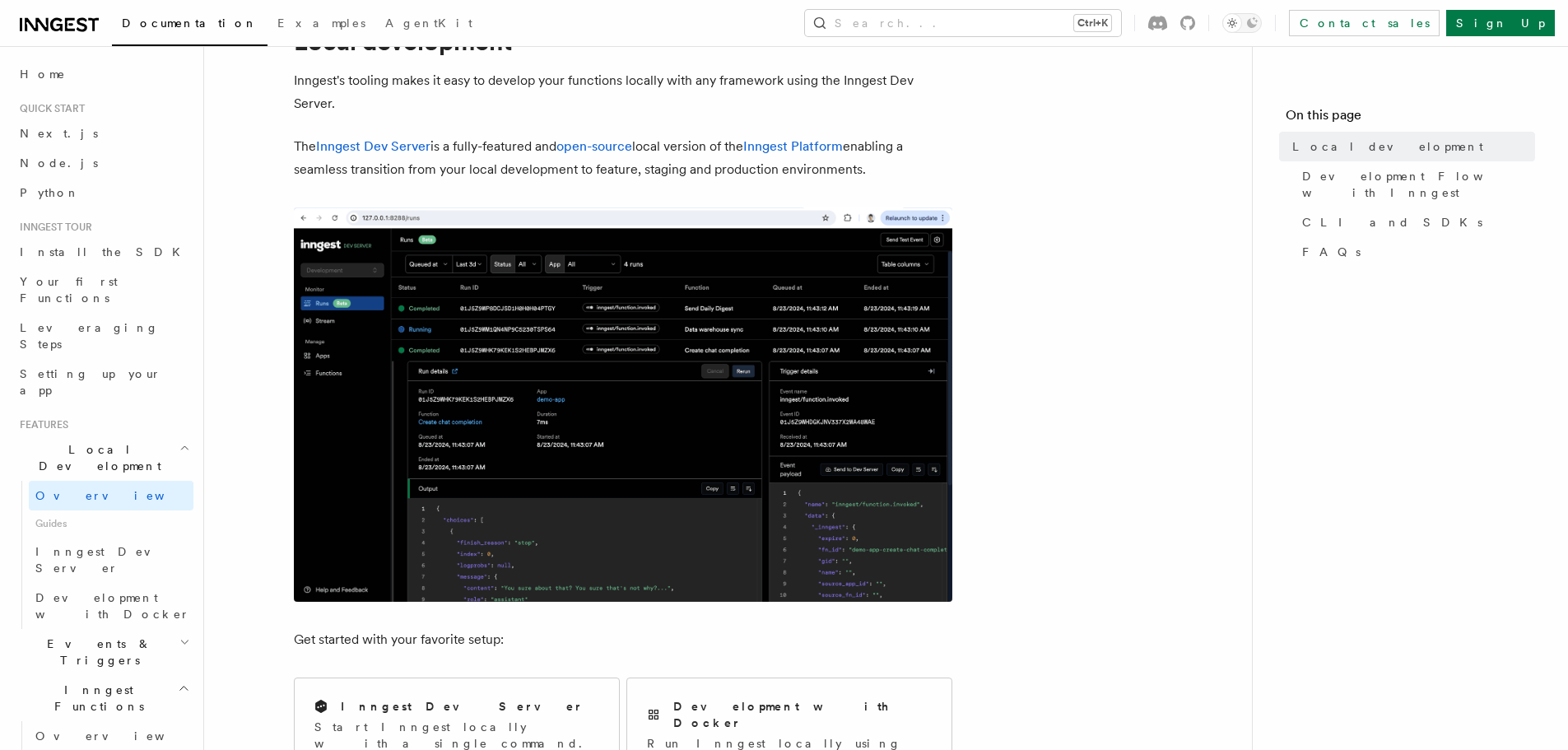
drag, startPoint x: 1115, startPoint y: 291, endPoint x: 1069, endPoint y: 333, distance: 62.3
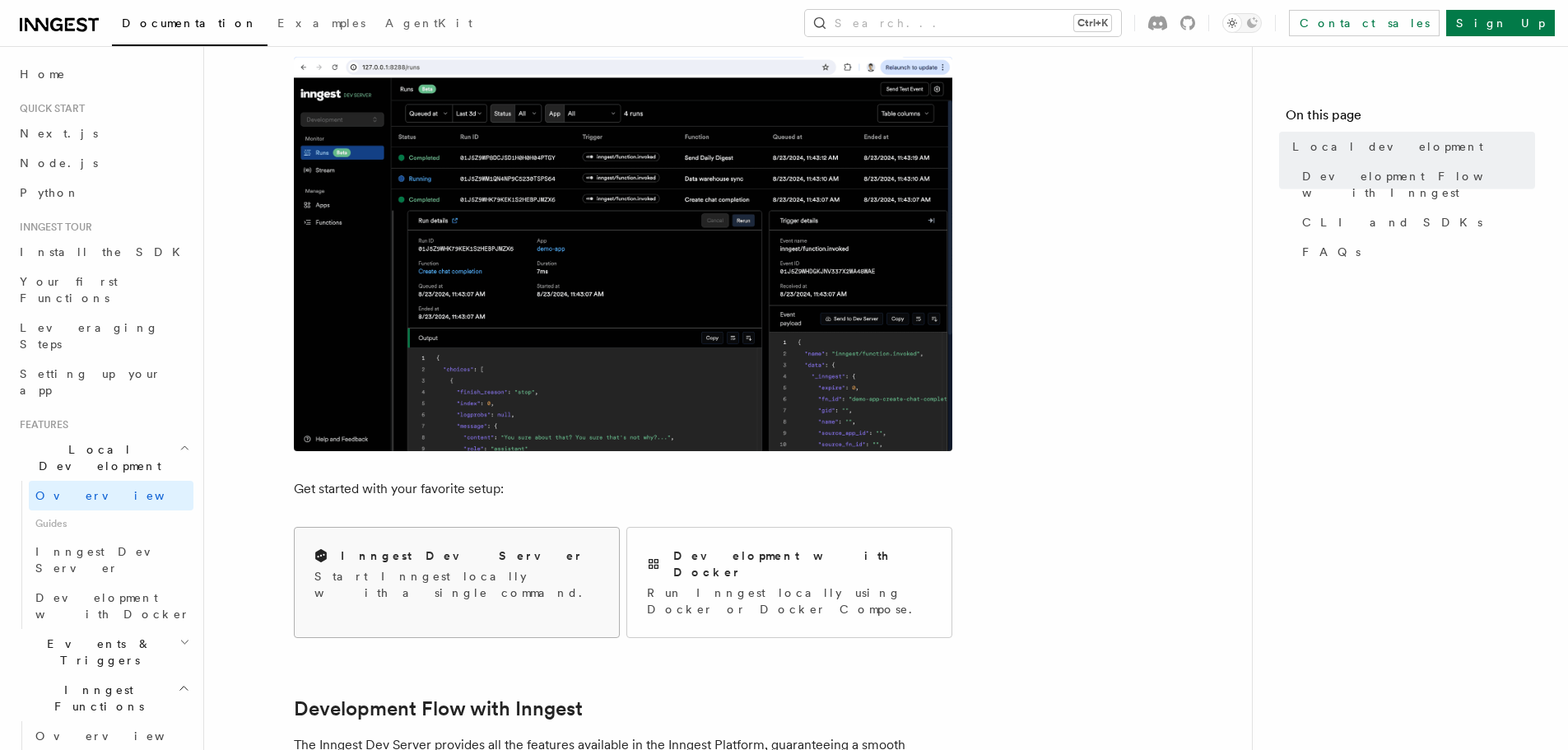
scroll to position [0, 0]
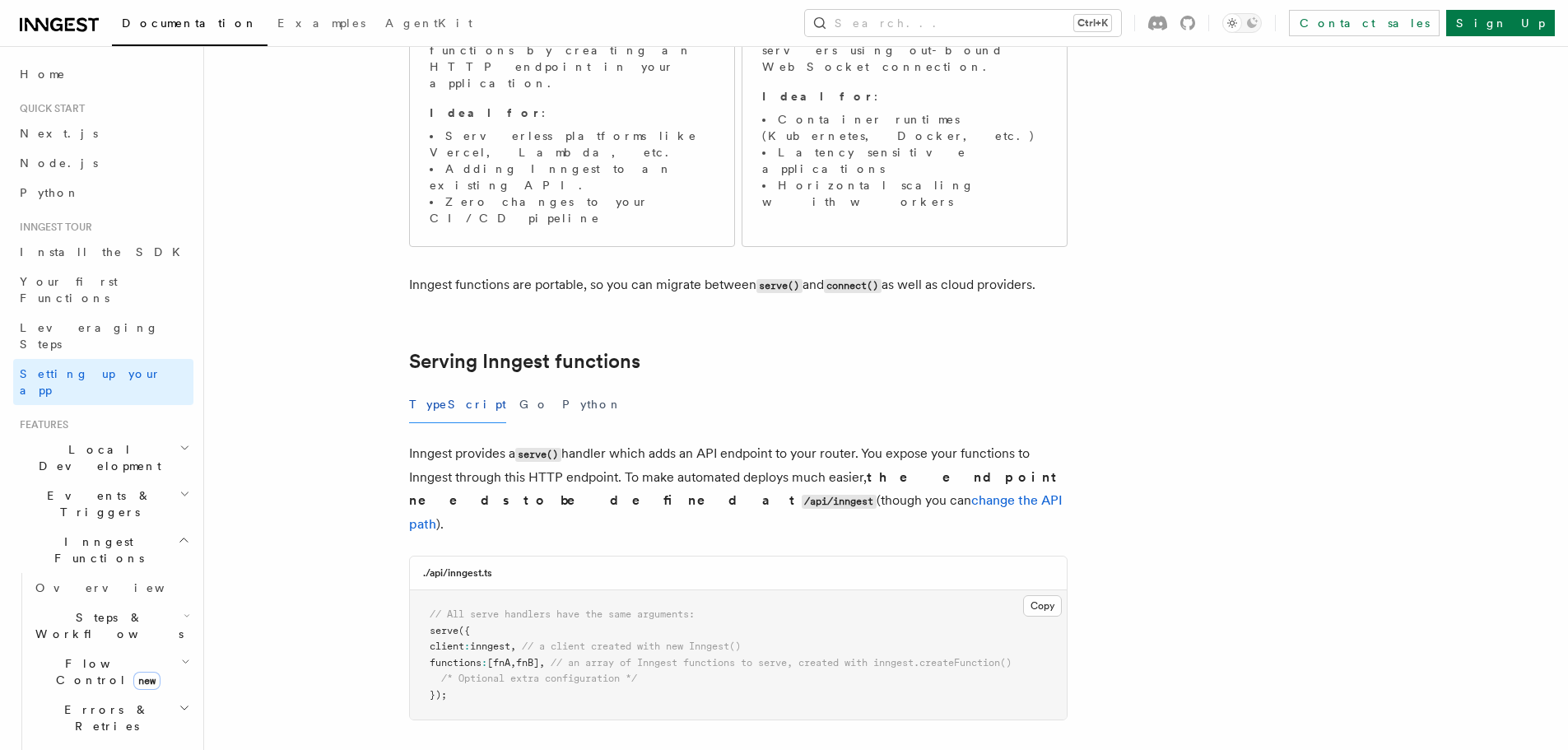
scroll to position [329, 0]
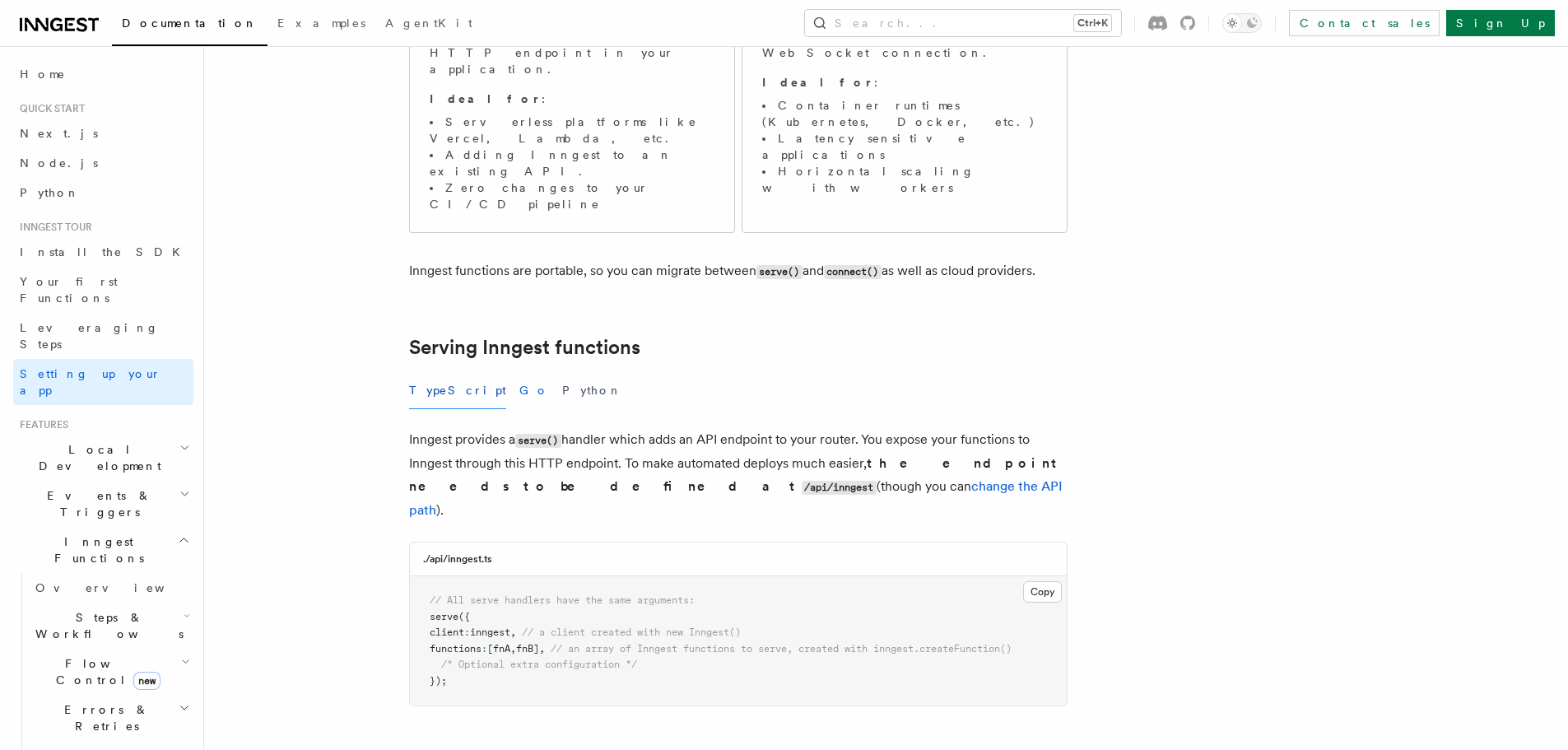
click at [519, 372] on button "Go" at bounding box center [534, 391] width 30 height 37
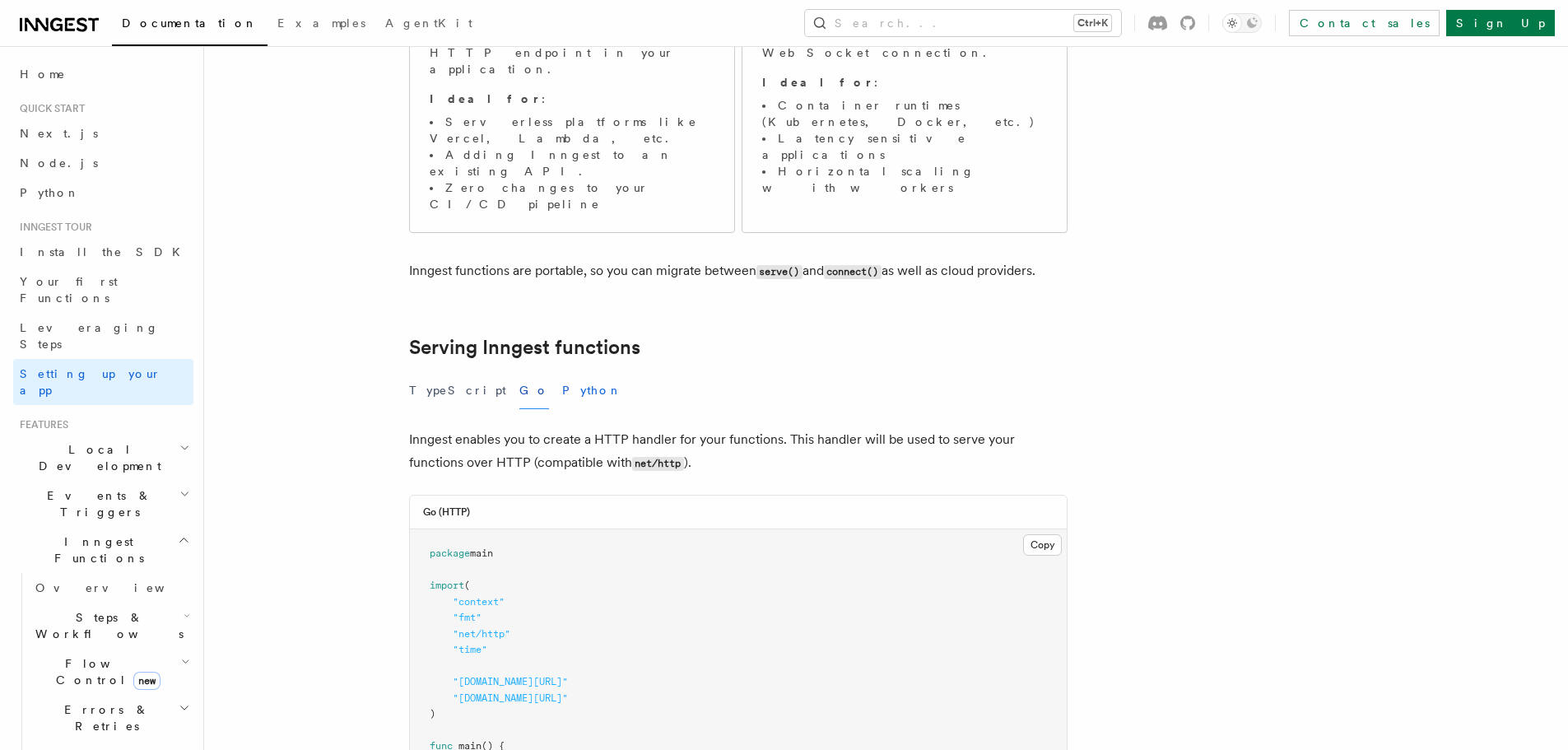
click at [563, 372] on button "Python" at bounding box center [593, 391] width 60 height 37
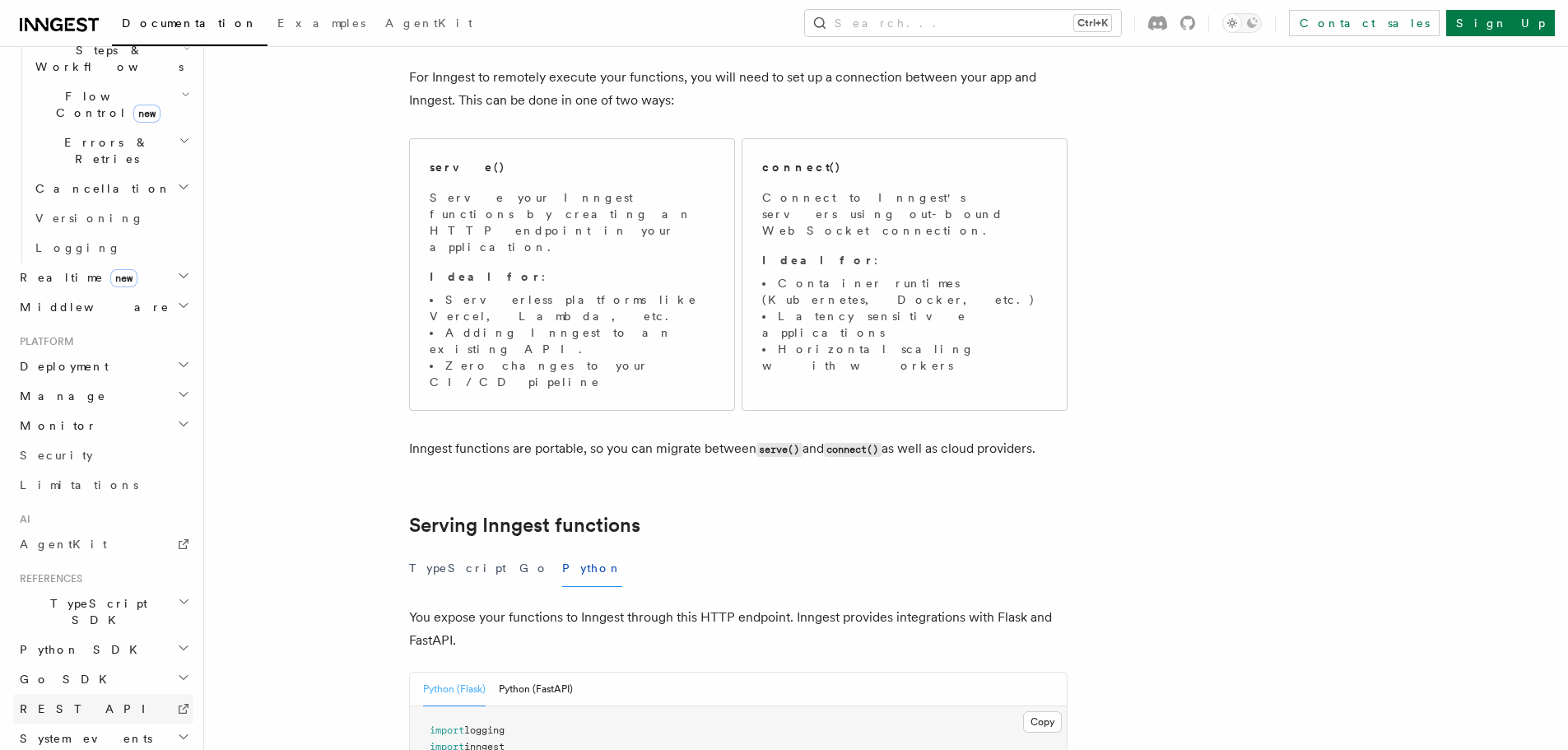
scroll to position [165, 0]
